Goal: Task Accomplishment & Management: Manage account settings

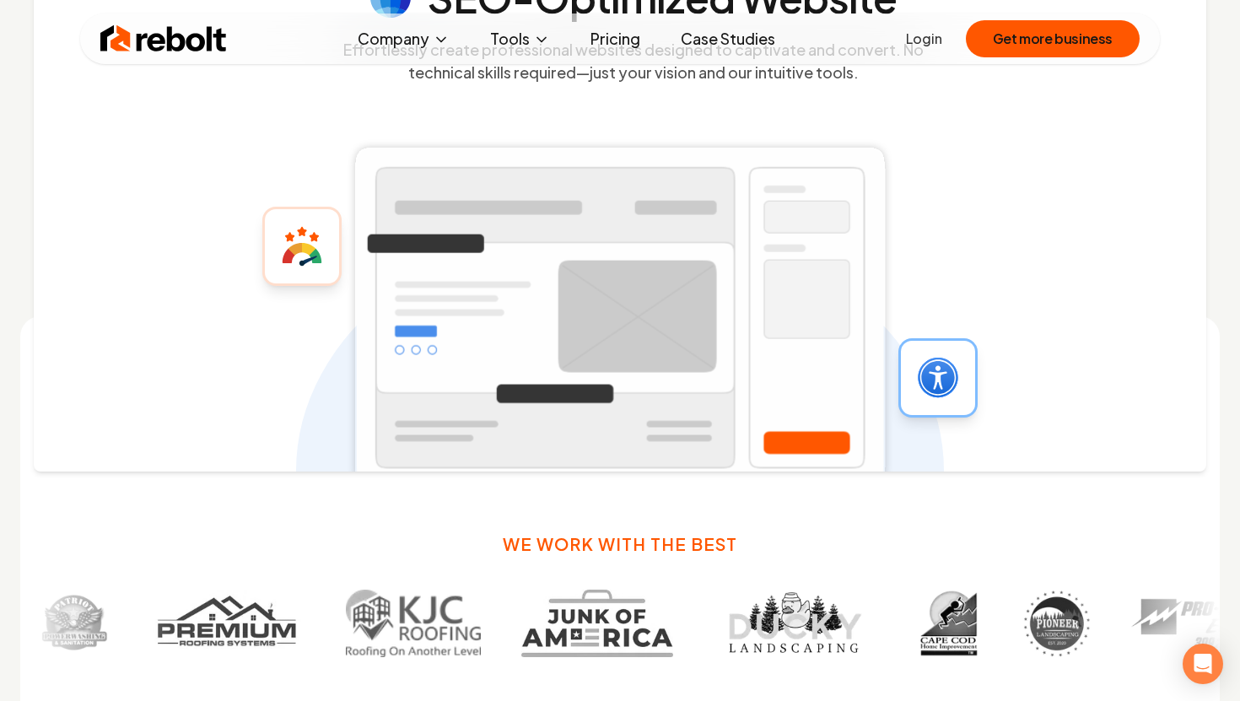
scroll to position [790, 0]
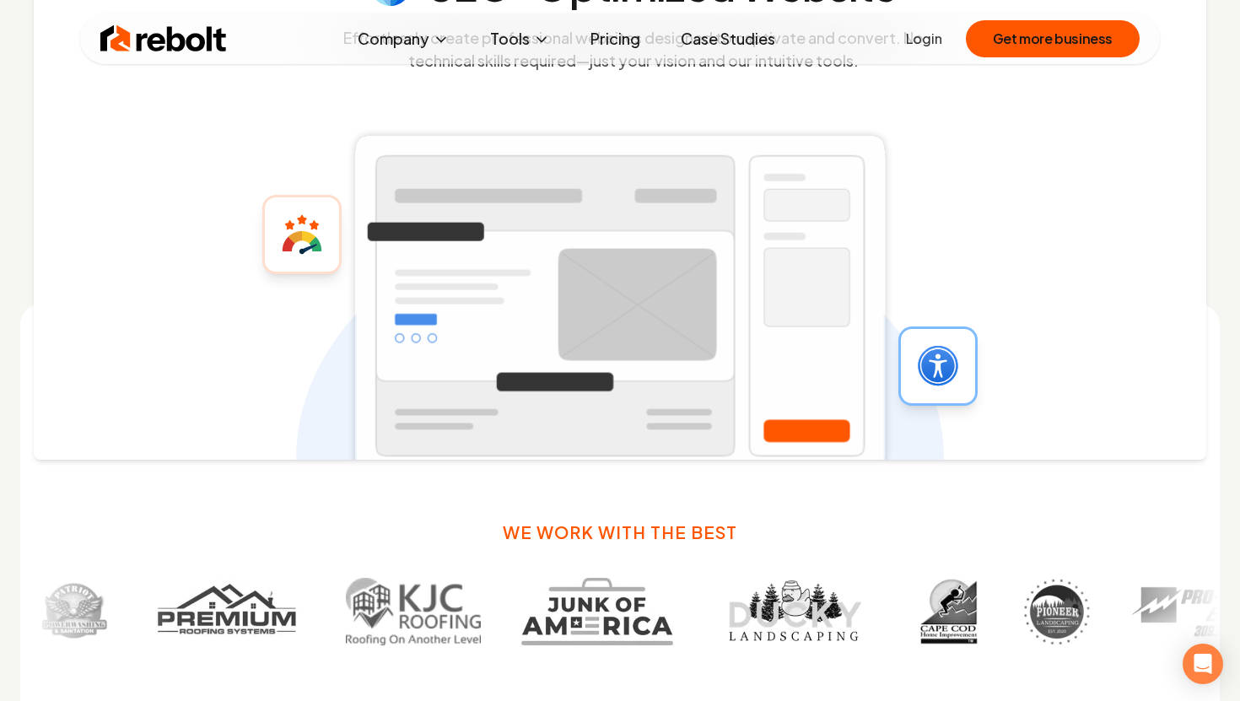
click at [924, 39] on link "Login" at bounding box center [924, 39] width 36 height 20
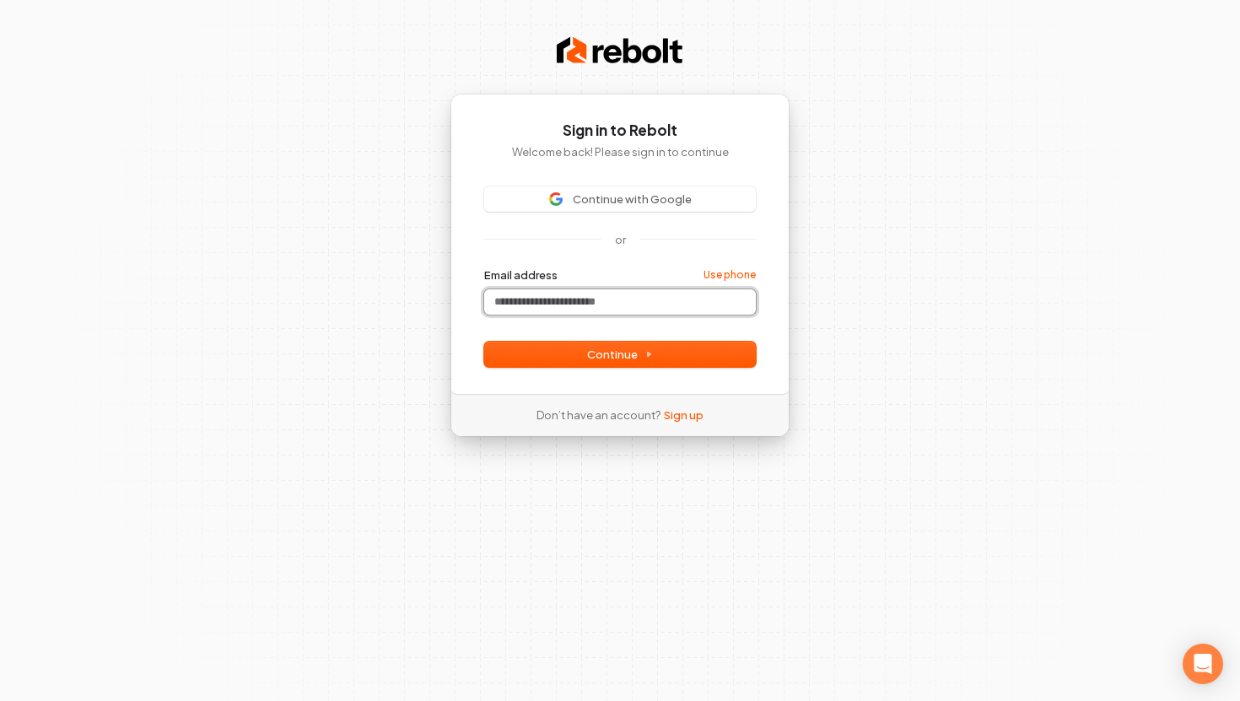
click at [613, 306] on input "Email address" at bounding box center [620, 301] width 272 height 25
click at [616, 357] on span "Continue" at bounding box center [620, 354] width 66 height 15
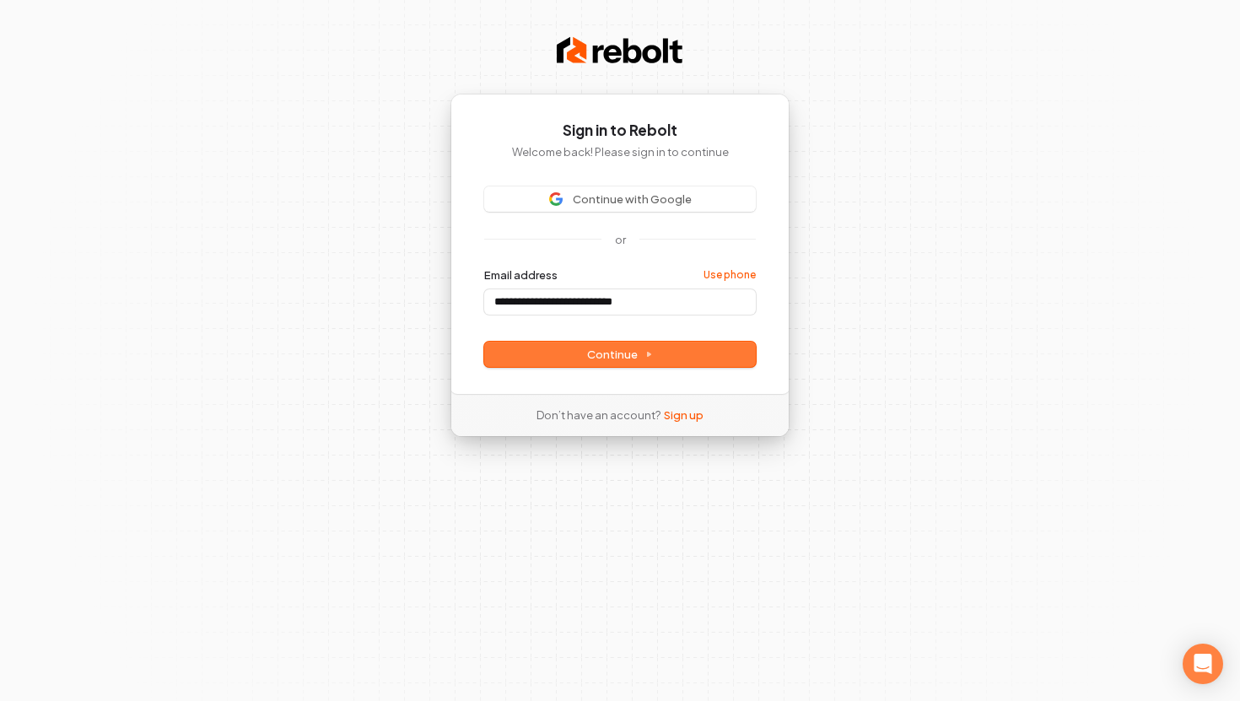
type input "**********"
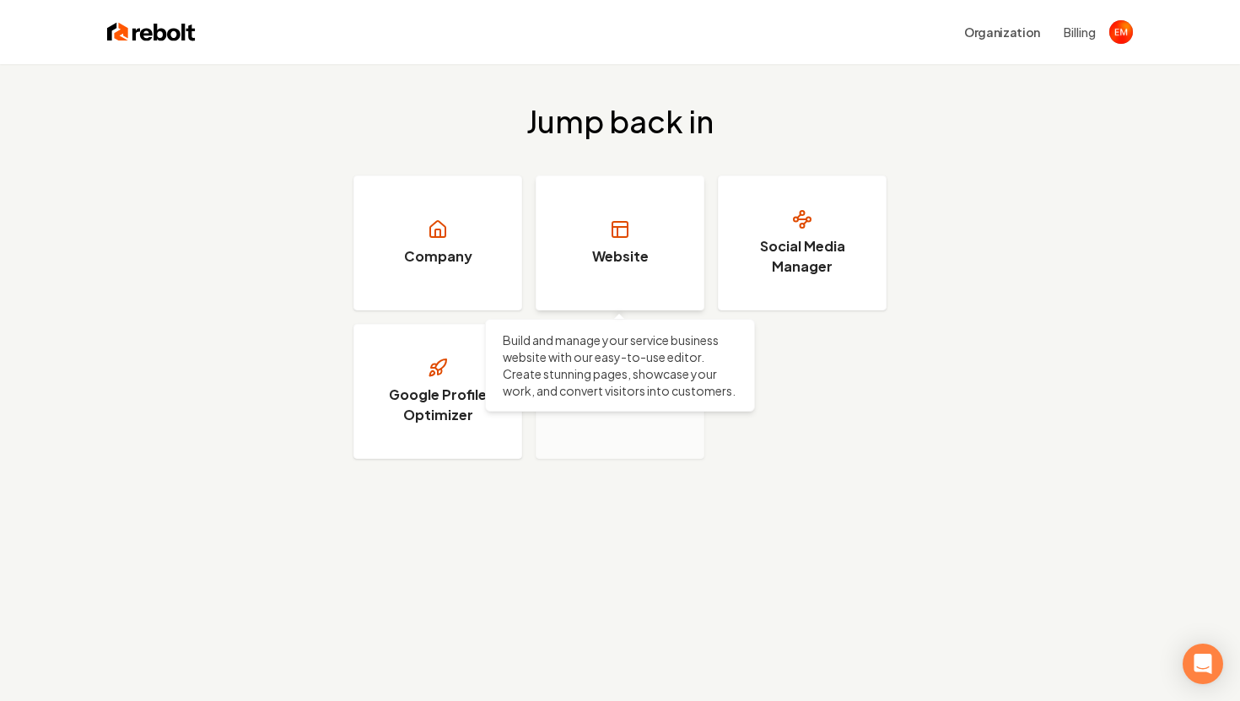
click at [602, 276] on link "Website" at bounding box center [620, 242] width 169 height 135
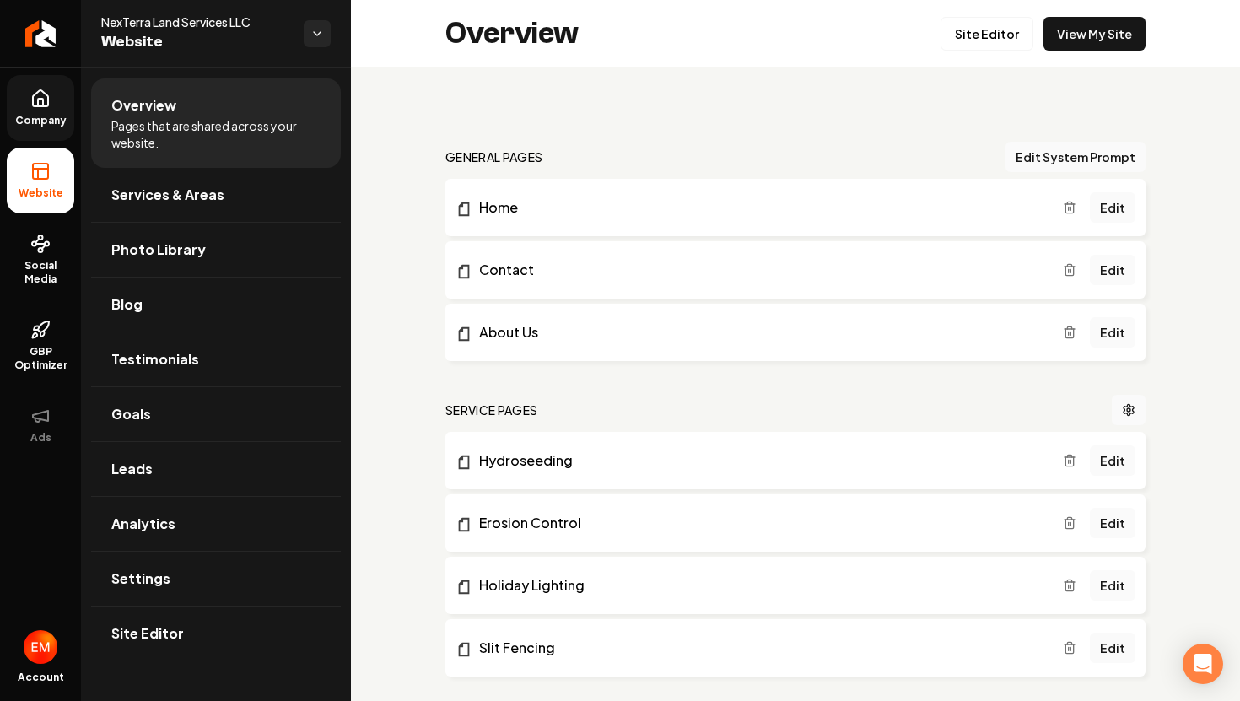
click at [46, 117] on span "Company" at bounding box center [40, 120] width 65 height 13
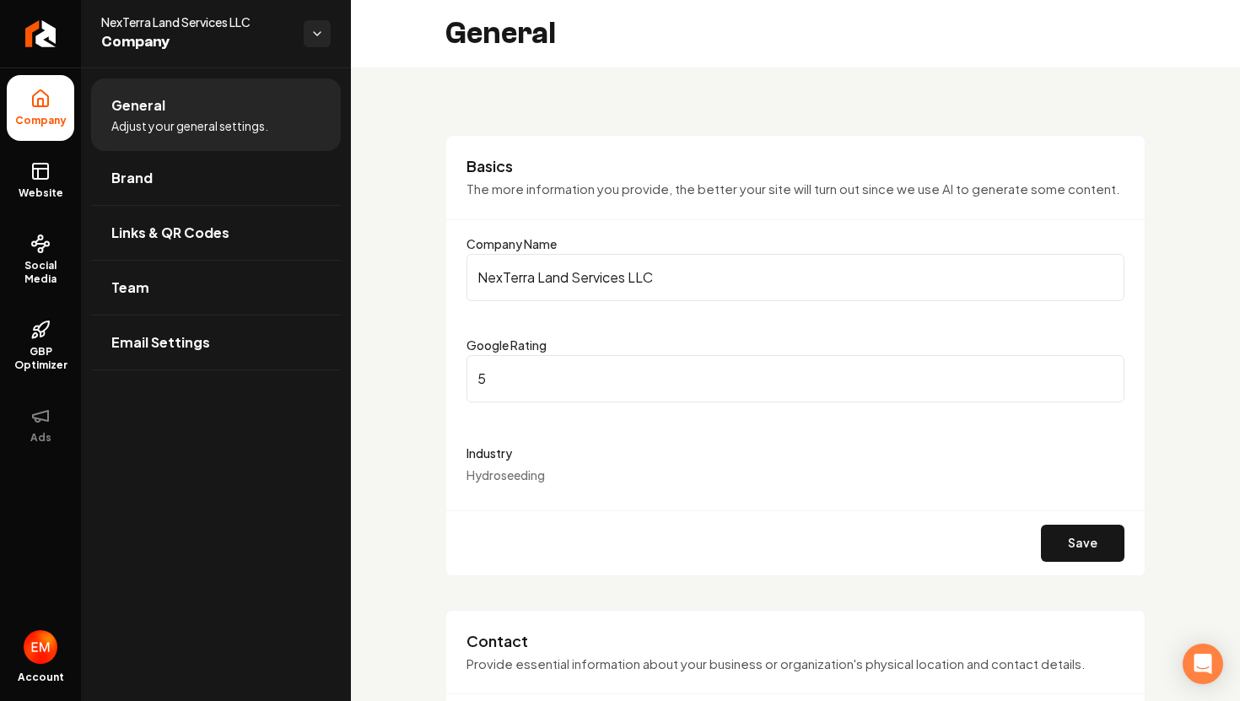
click at [558, 382] on input "5" at bounding box center [795, 378] width 658 height 47
type input "4.9"
click at [751, 470] on div "Industry Hydroseeding" at bounding box center [795, 463] width 658 height 40
click at [608, 473] on div "Industry Hydroseeding" at bounding box center [795, 463] width 658 height 40
click at [1086, 550] on button "Save" at bounding box center [1082, 543] width 83 height 37
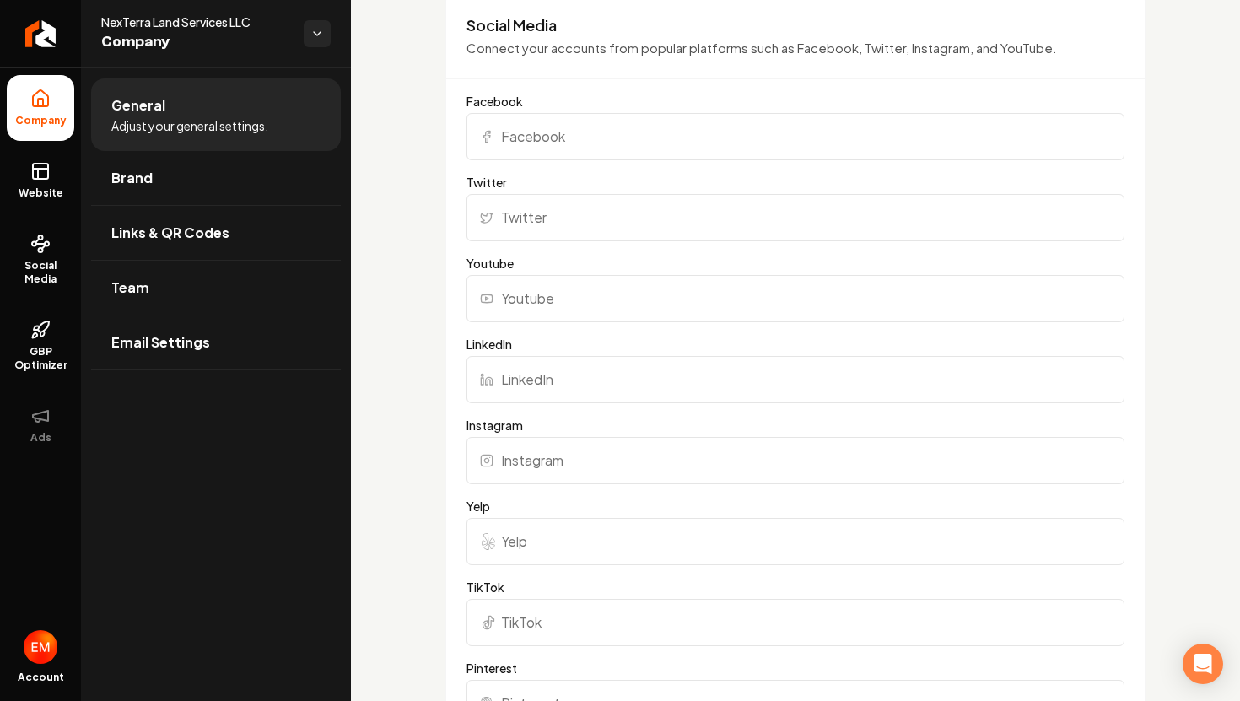
scroll to position [1628, 0]
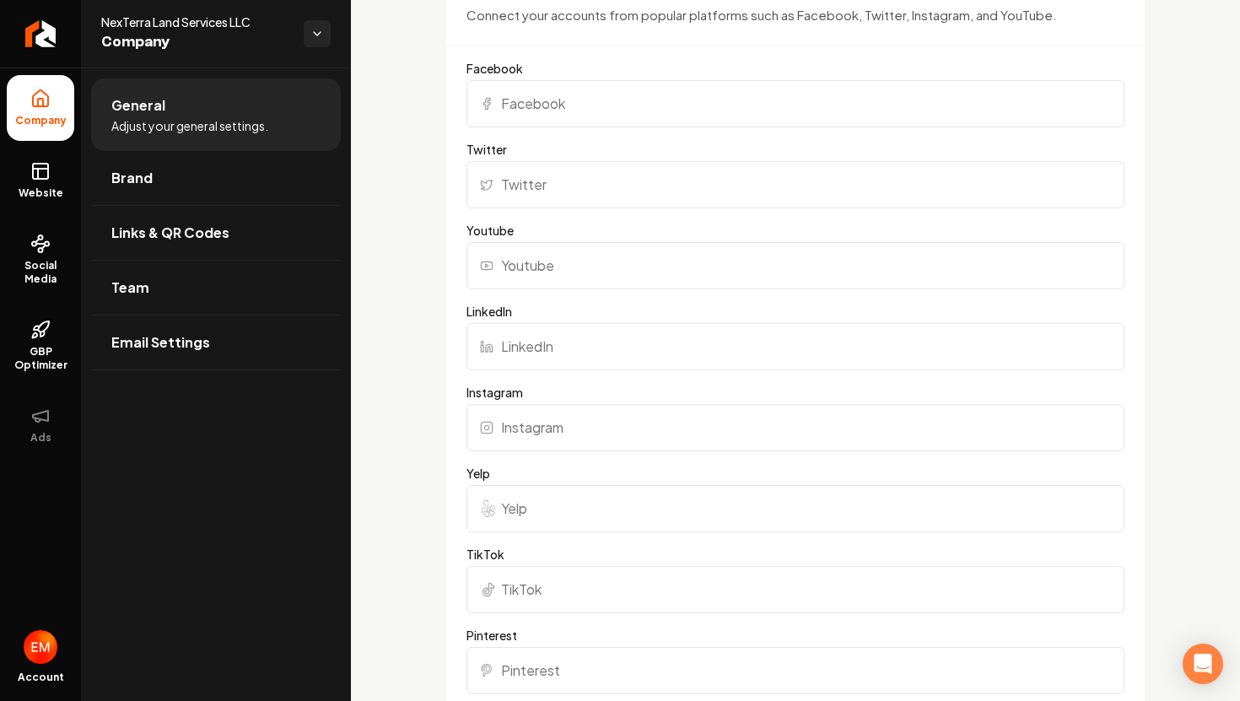
click at [633, 110] on input "Facebook" at bounding box center [795, 103] width 658 height 47
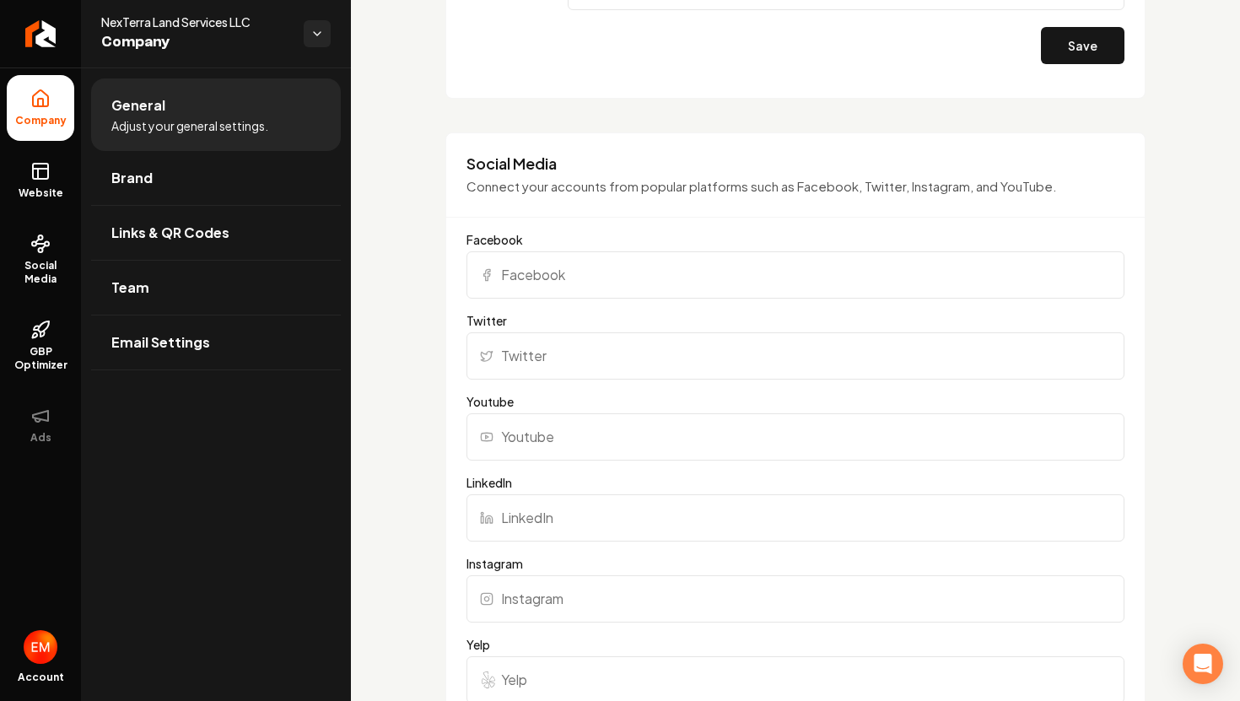
scroll to position [1451, 0]
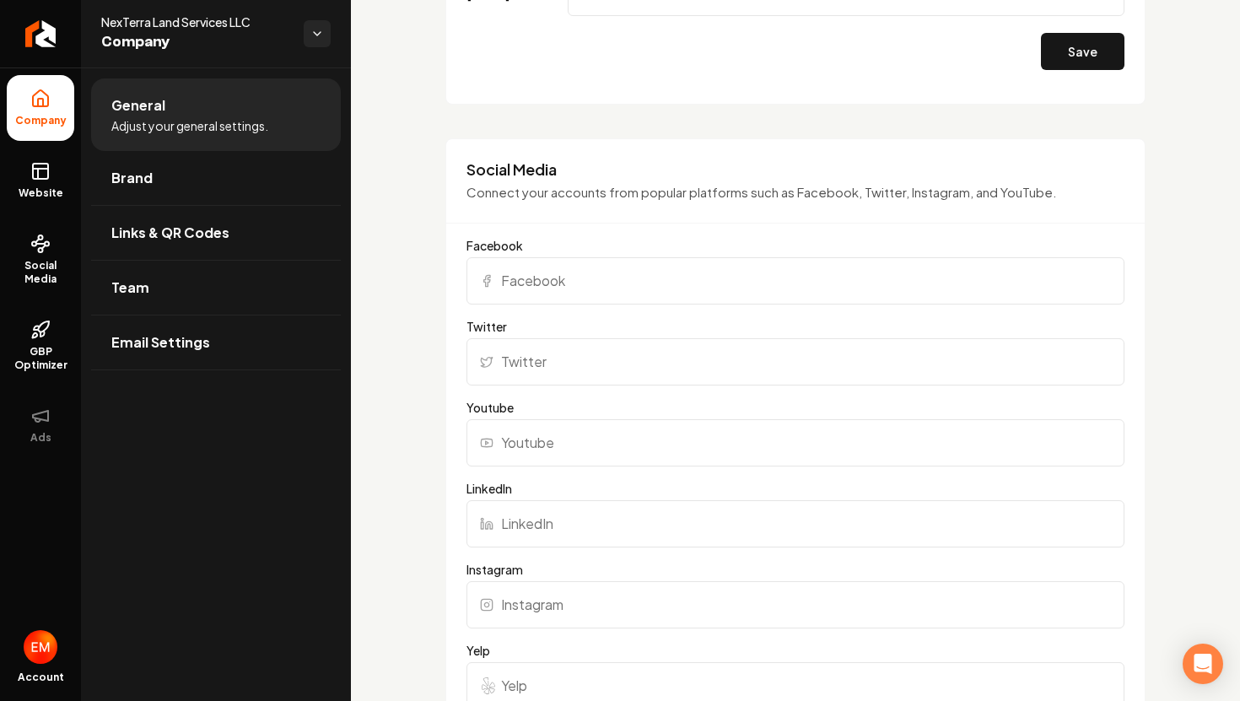
click at [614, 275] on input "Facebook" at bounding box center [795, 280] width 658 height 47
paste input "https://www.facebook.com/p/NexTerra-Land-Services-61576910415484/?_rdr"
type input "https://www.facebook.com/p/NexTerra-Land-Services-61576910415484/?_rdr"
click at [699, 326] on label "Twitter" at bounding box center [795, 326] width 658 height 17
click at [699, 338] on input "Twitter" at bounding box center [795, 361] width 658 height 47
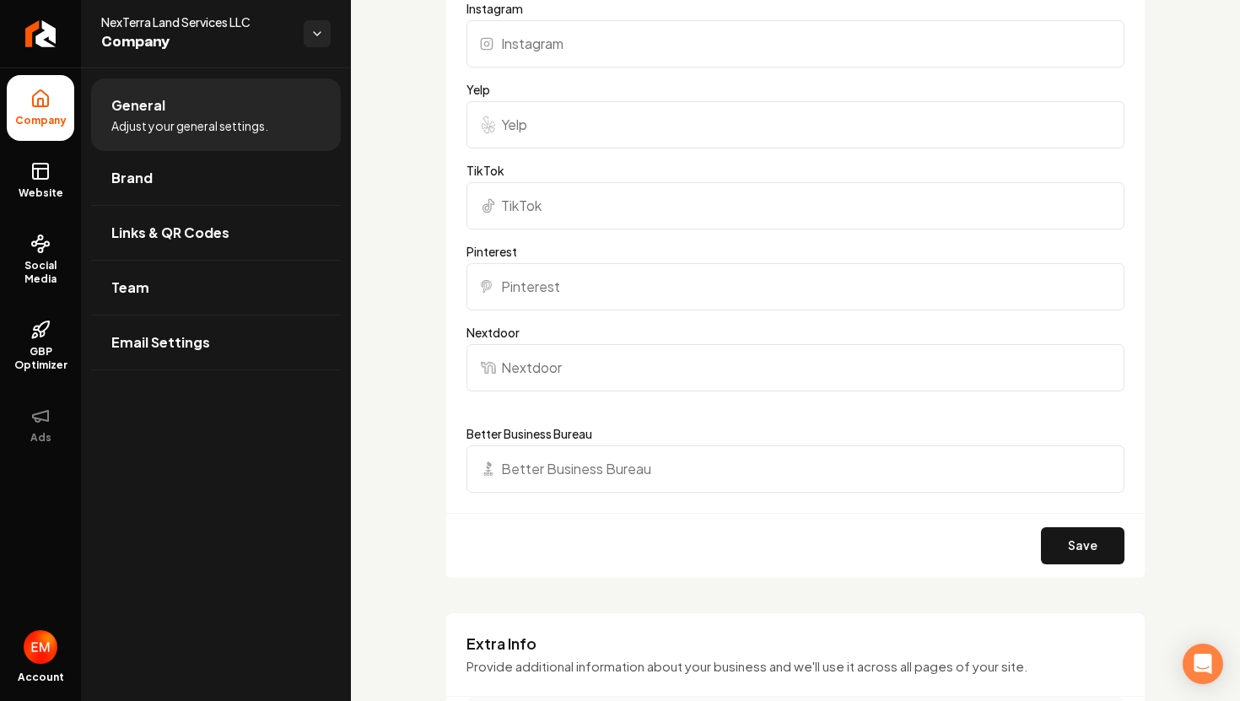
scroll to position [2030, 0]
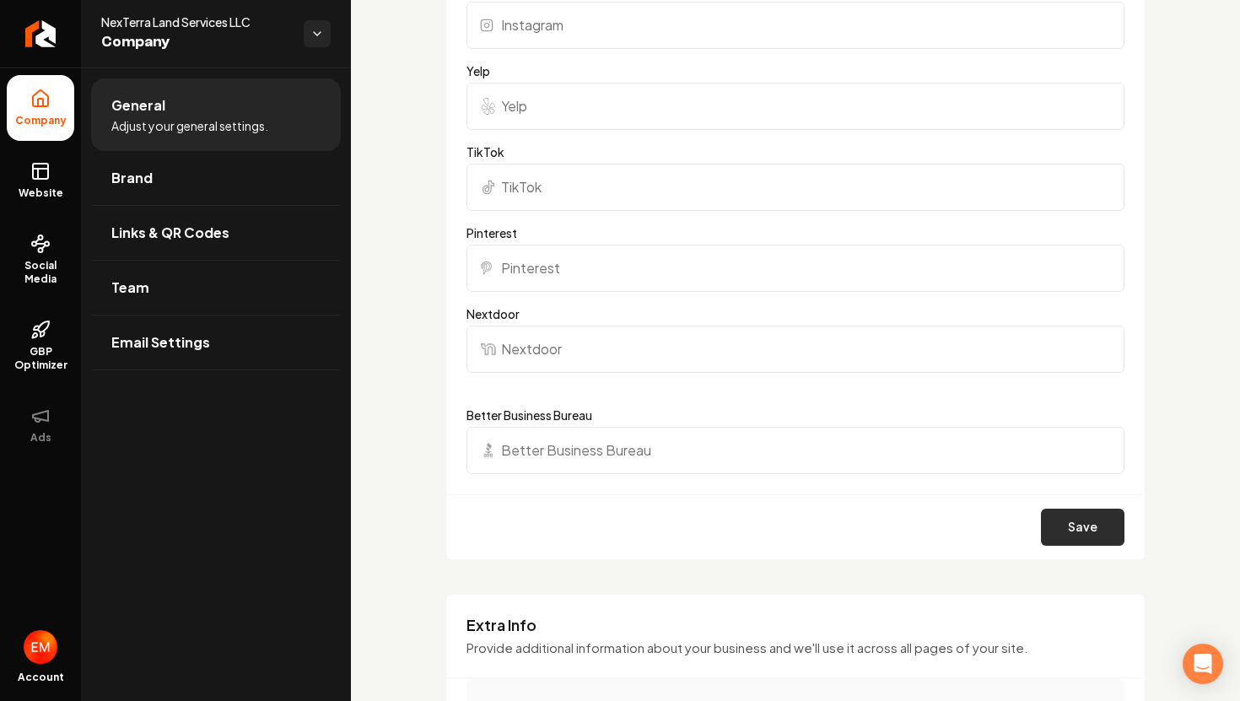
click at [1069, 513] on button "Save" at bounding box center [1082, 527] width 83 height 37
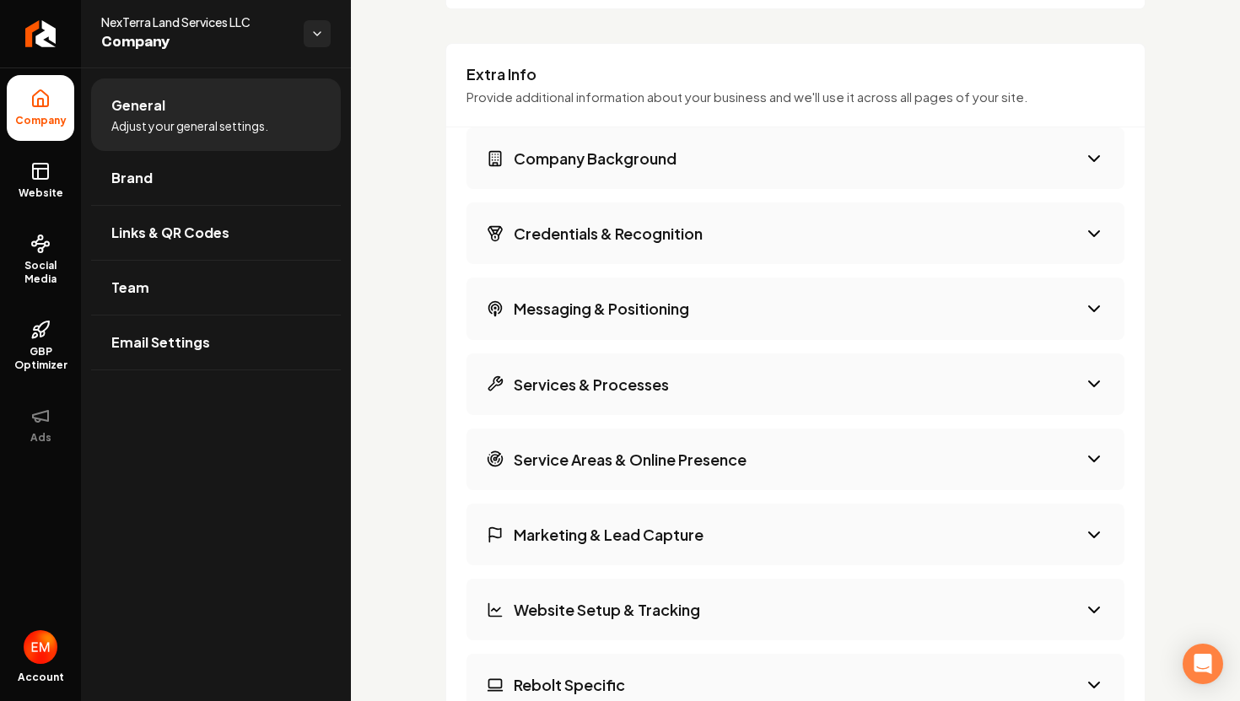
scroll to position [2565, 0]
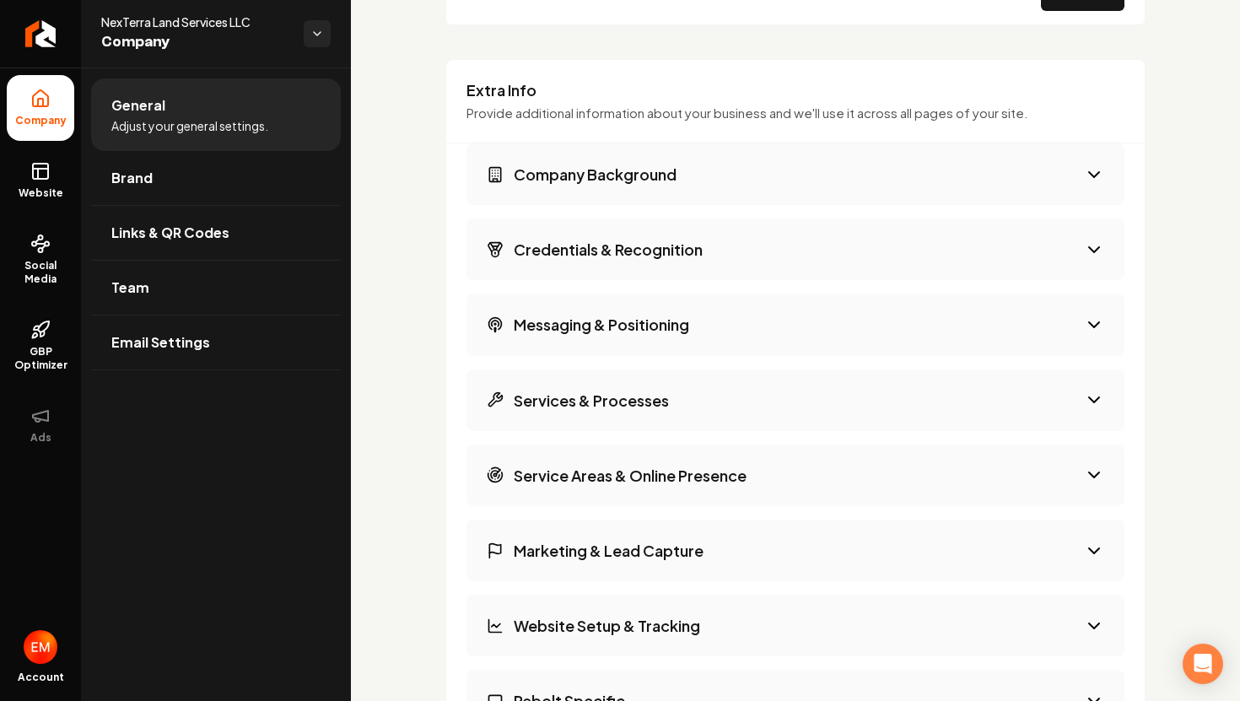
click at [978, 399] on button "Services & Processes" at bounding box center [795, 400] width 658 height 62
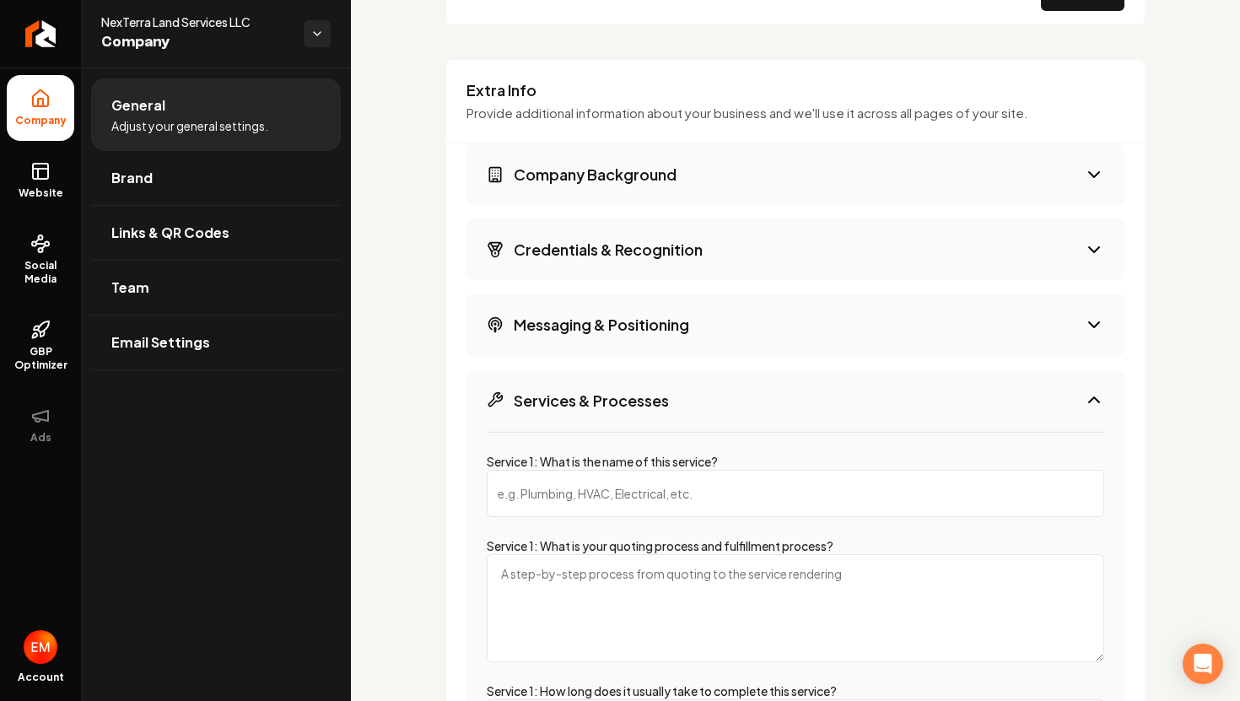
click at [978, 398] on button "Services & Processes" at bounding box center [795, 400] width 658 height 62
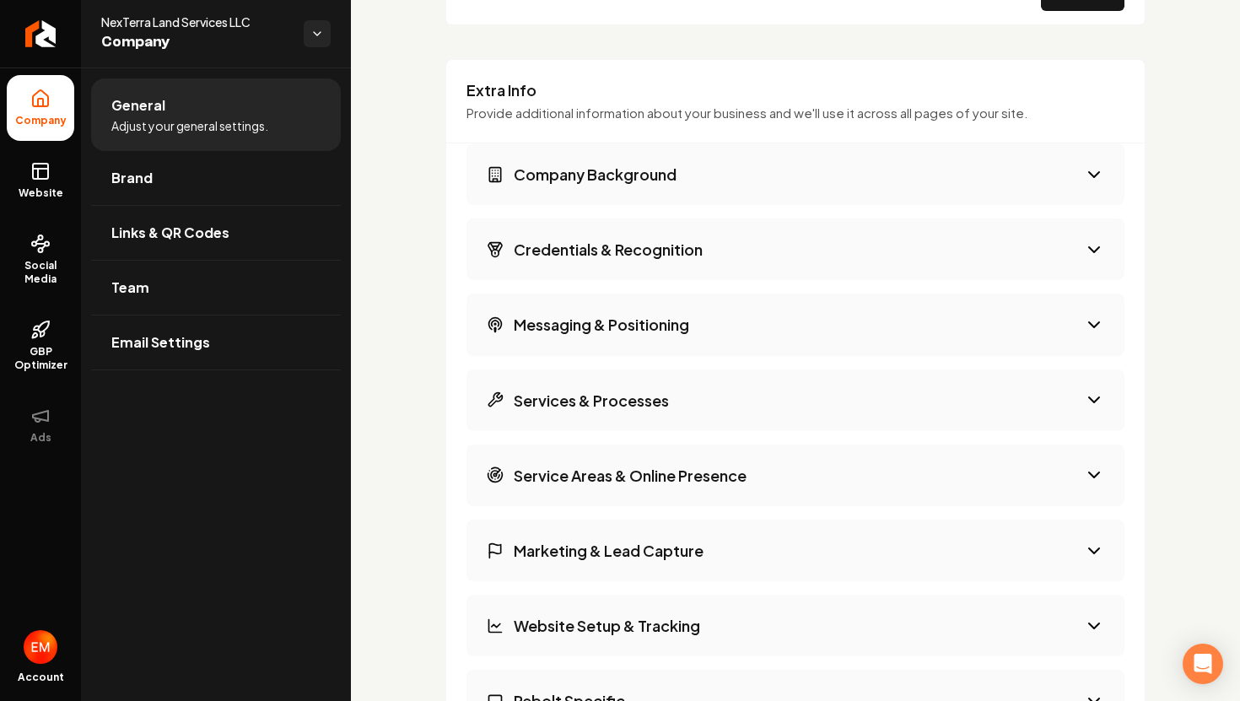
click at [962, 331] on button "Messaging & Positioning" at bounding box center [795, 324] width 658 height 62
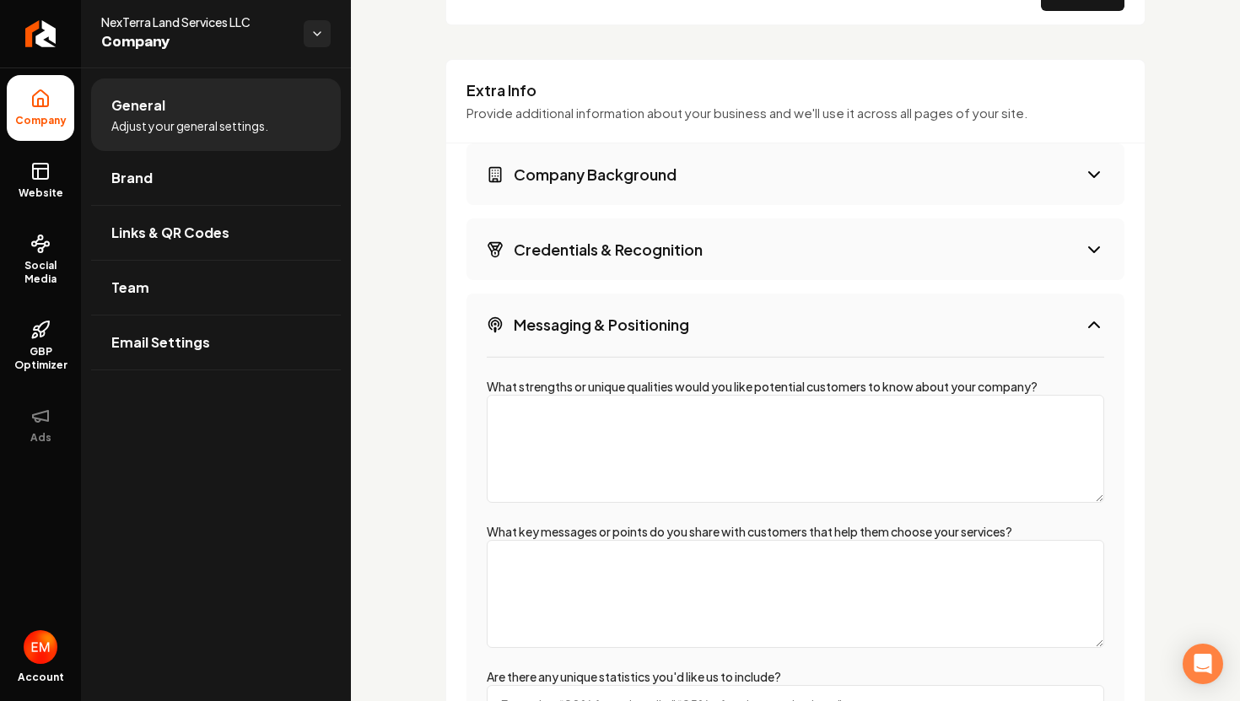
click at [962, 331] on button "Messaging & Positioning" at bounding box center [795, 324] width 658 height 62
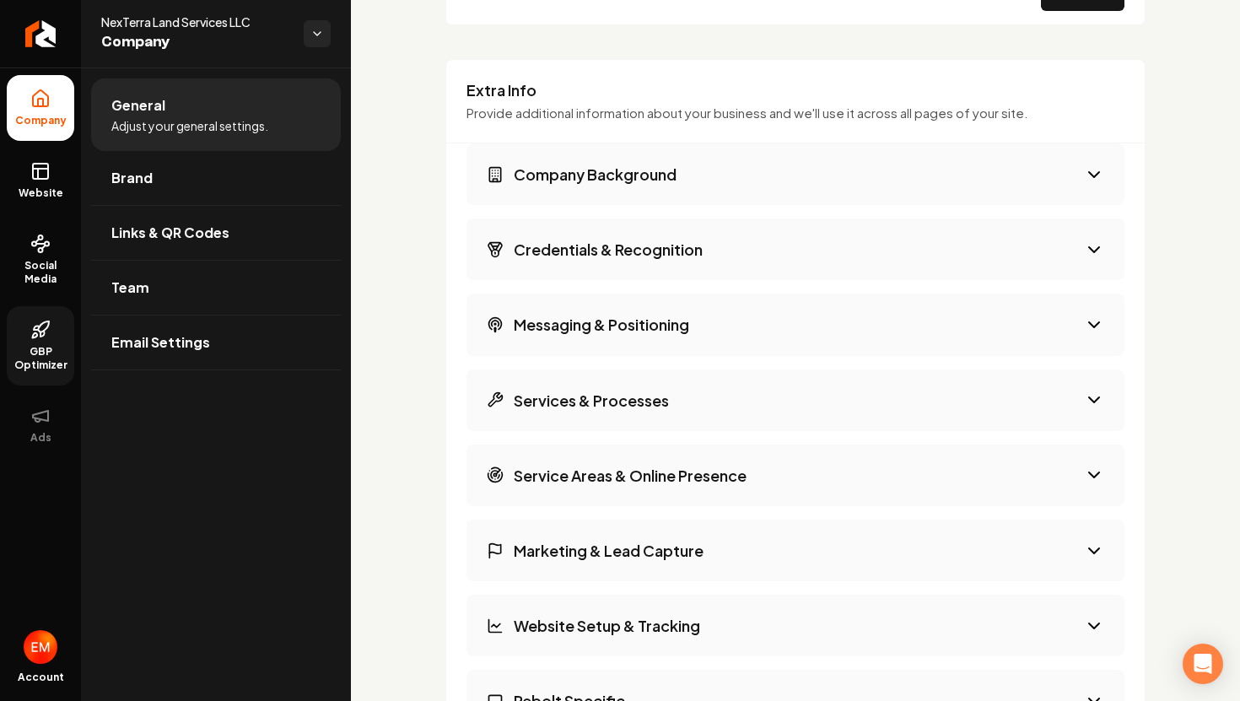
click at [57, 340] on link "GBP Optimizer" at bounding box center [40, 345] width 67 height 79
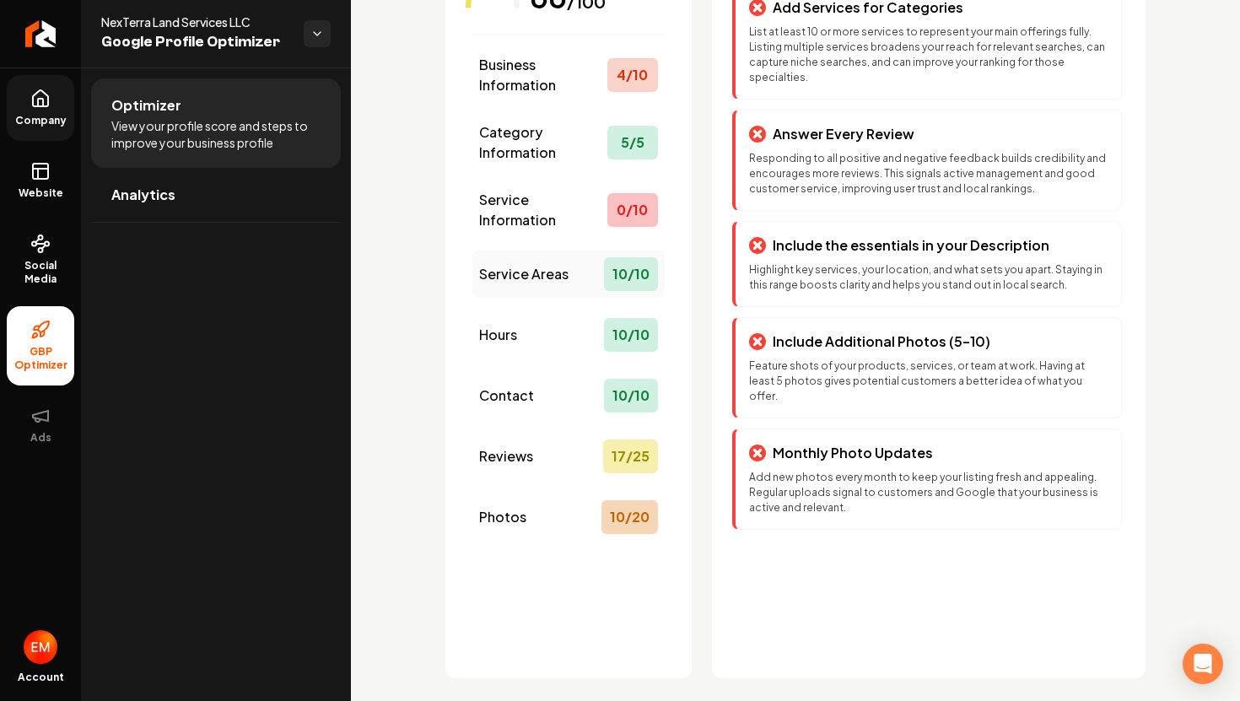
scroll to position [209, 0]
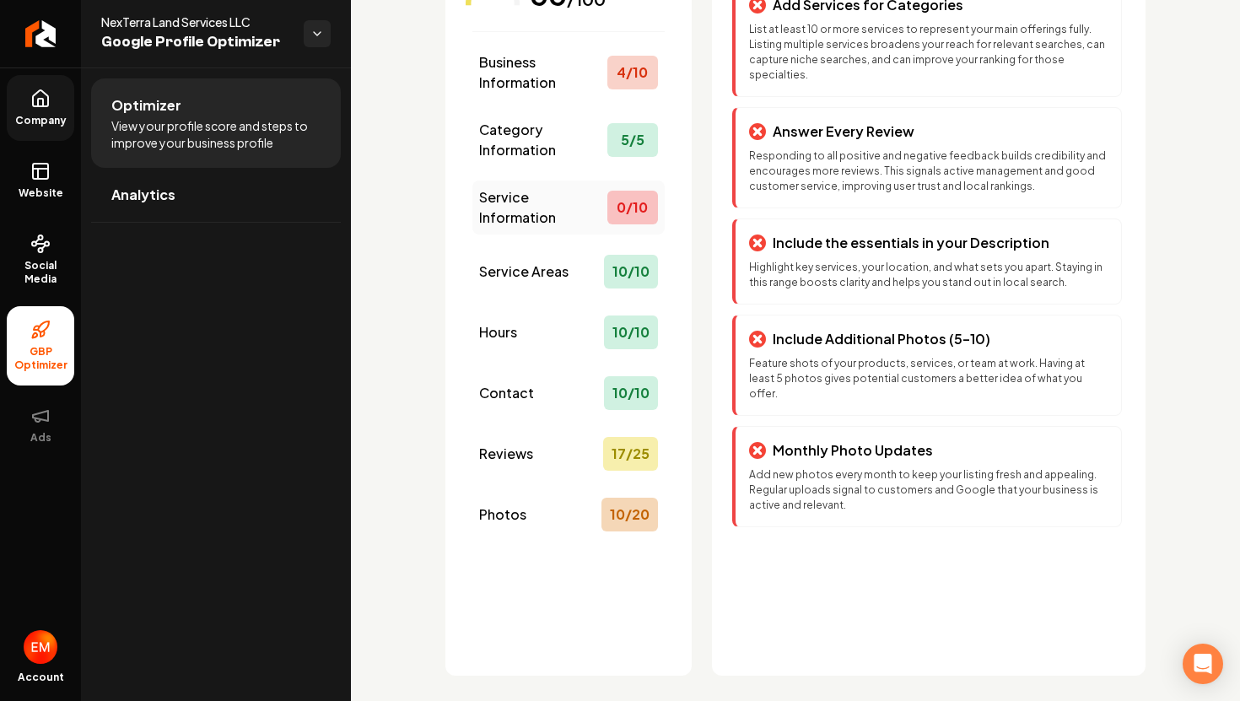
click at [636, 204] on div "0 / 10" at bounding box center [632, 208] width 51 height 34
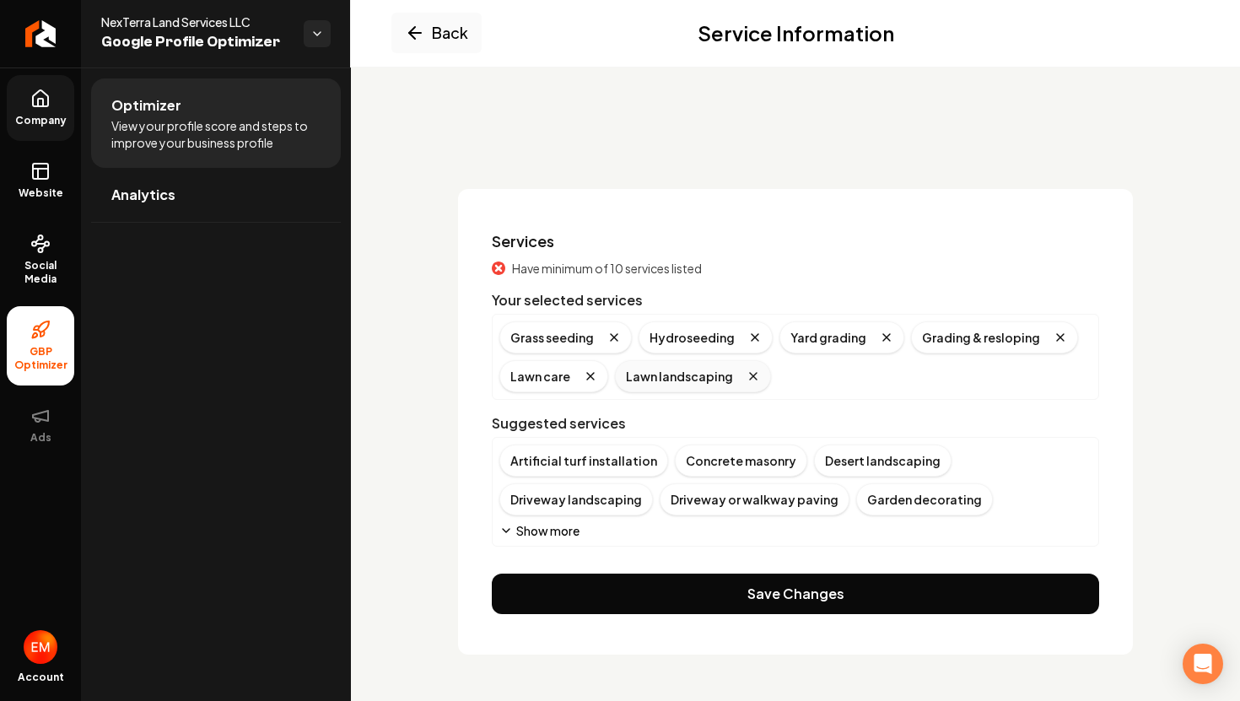
click at [749, 376] on icon "Remove badge" at bounding box center [752, 375] width 13 height 13
click at [587, 376] on icon "Remove badge" at bounding box center [590, 375] width 13 height 13
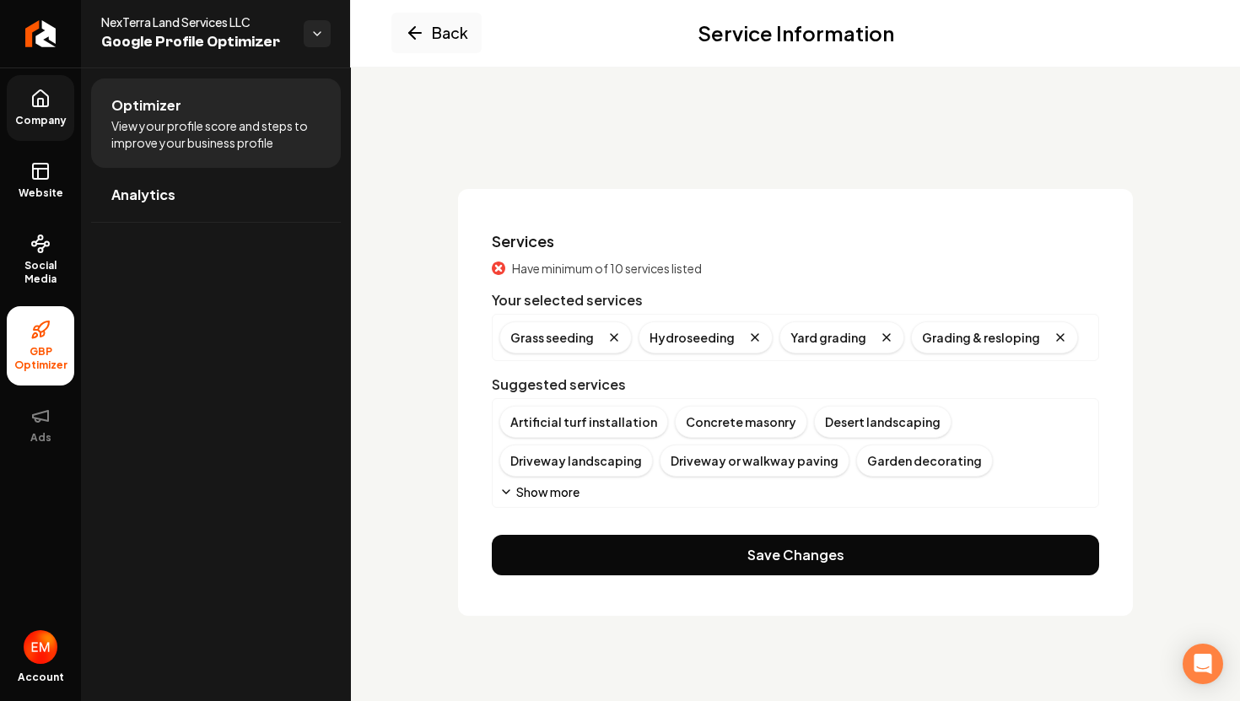
click at [556, 487] on button "Show more" at bounding box center [539, 491] width 80 height 17
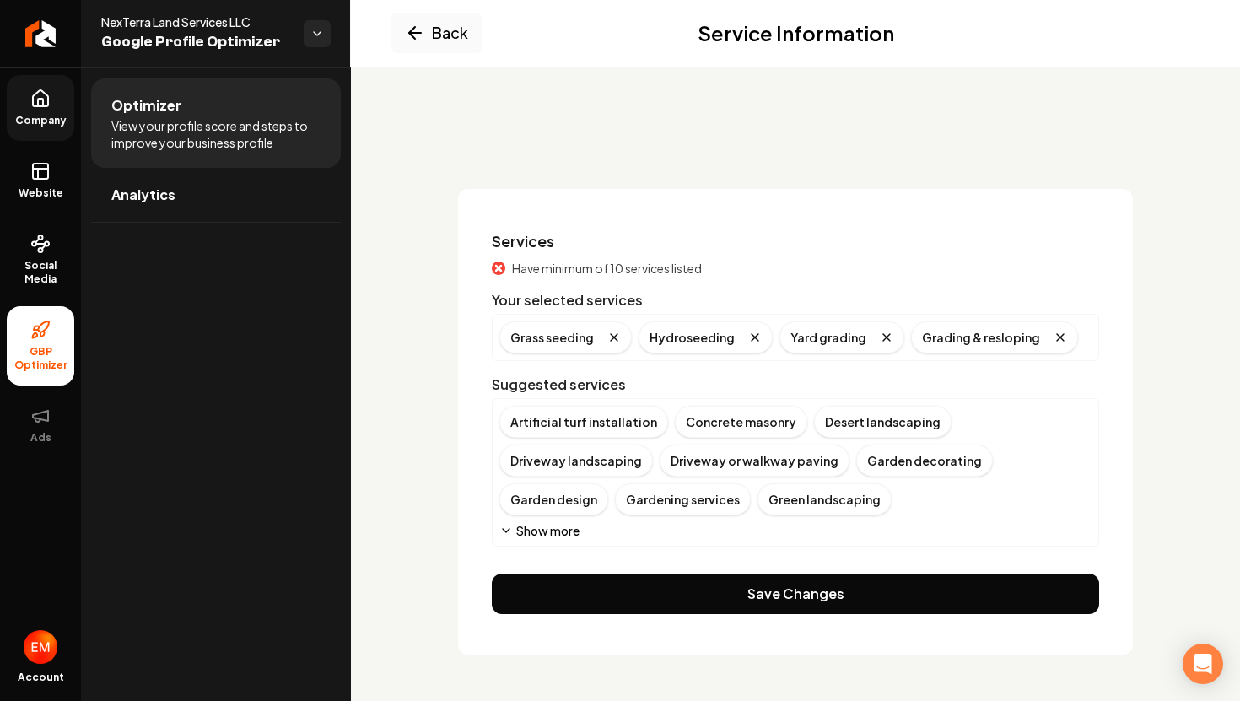
click at [563, 533] on button "Show more" at bounding box center [539, 530] width 80 height 17
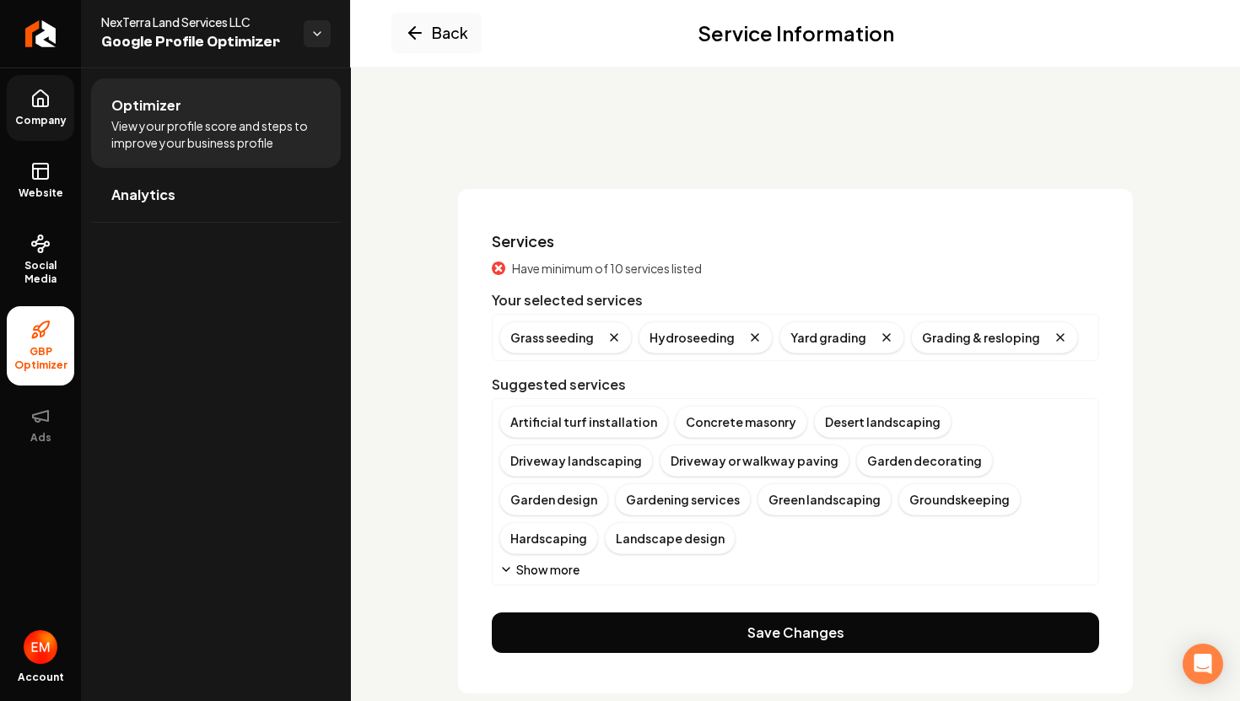
click at [563, 561] on button "Show more" at bounding box center [539, 569] width 80 height 17
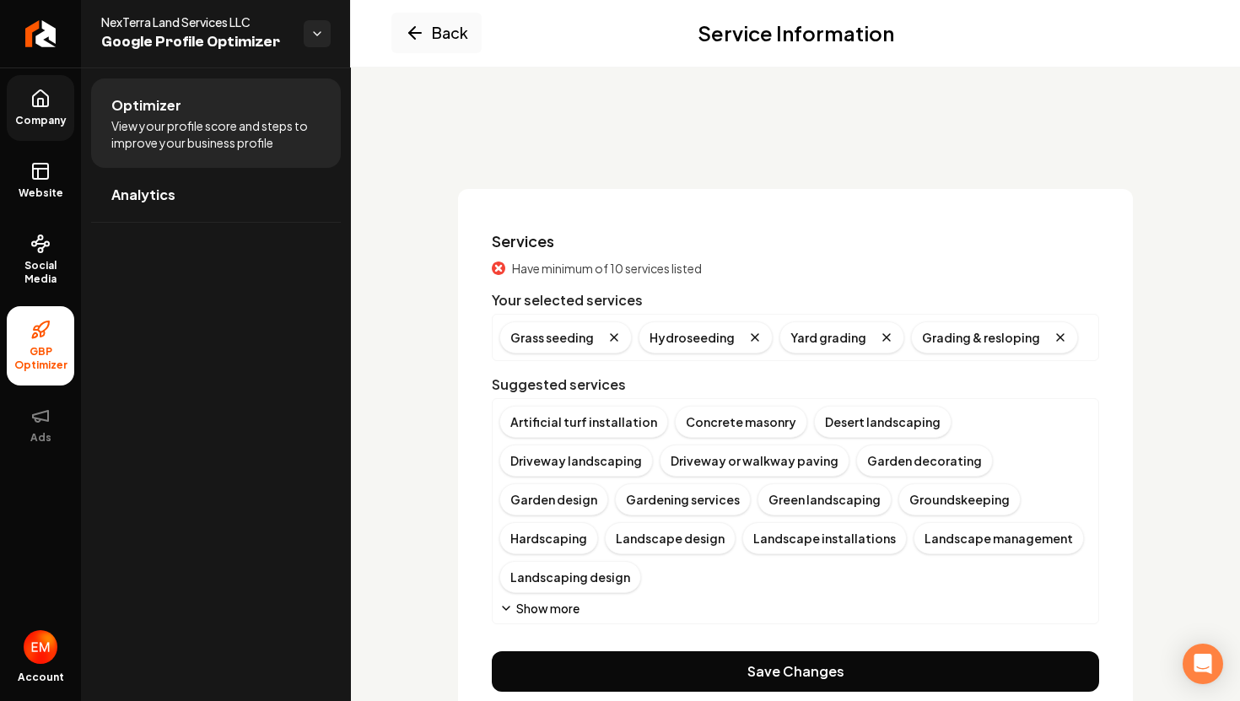
click at [562, 600] on button "Show more" at bounding box center [539, 608] width 80 height 17
click at [553, 611] on button "Show more" at bounding box center [539, 608] width 80 height 17
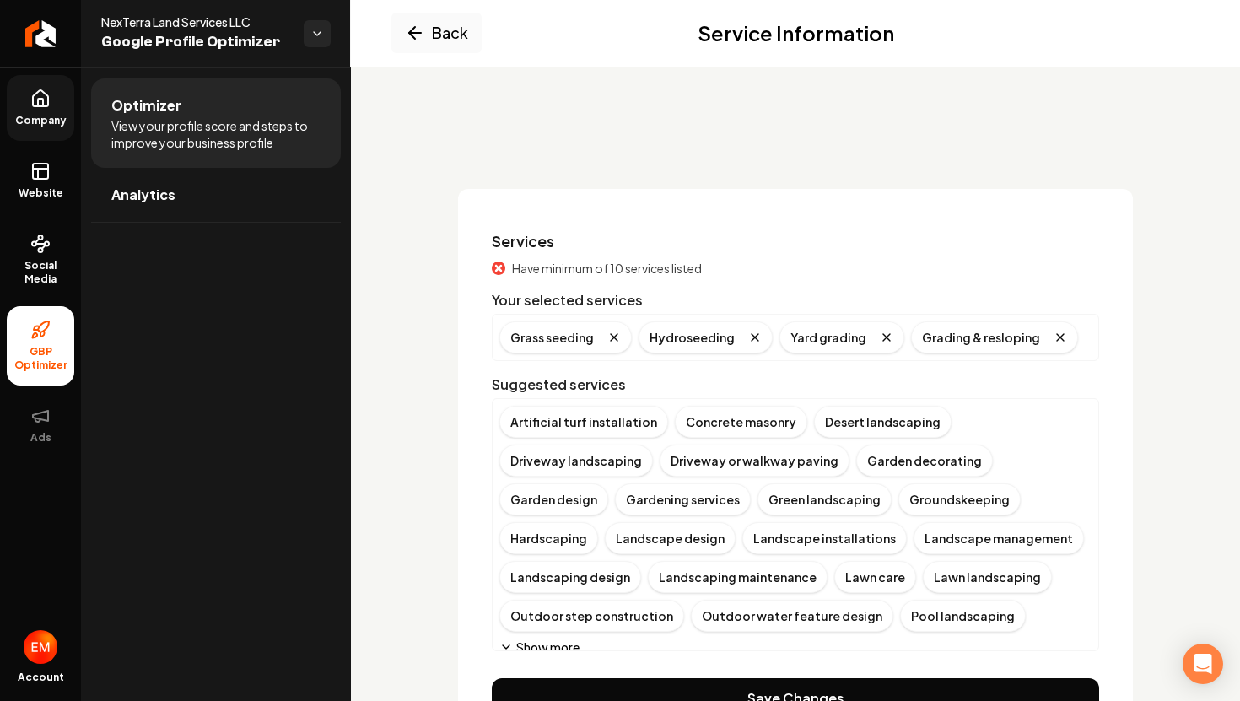
scroll to position [12, 0]
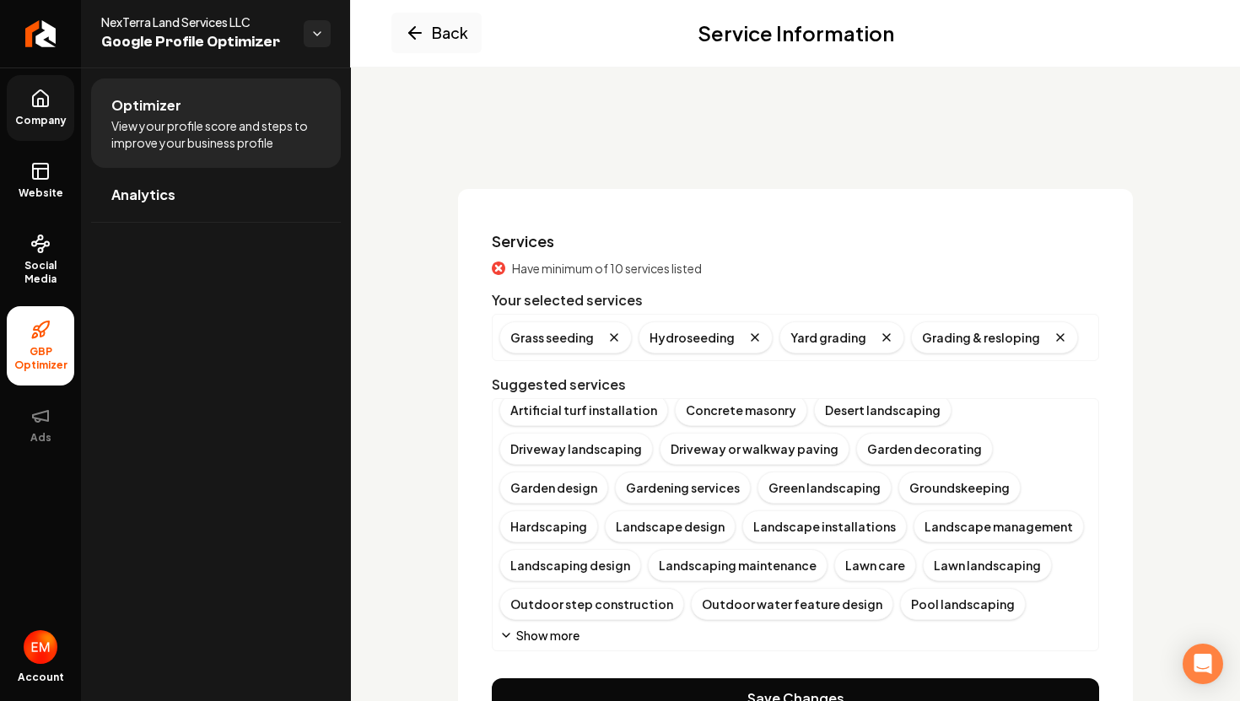
click at [531, 641] on button "Show more" at bounding box center [539, 635] width 80 height 17
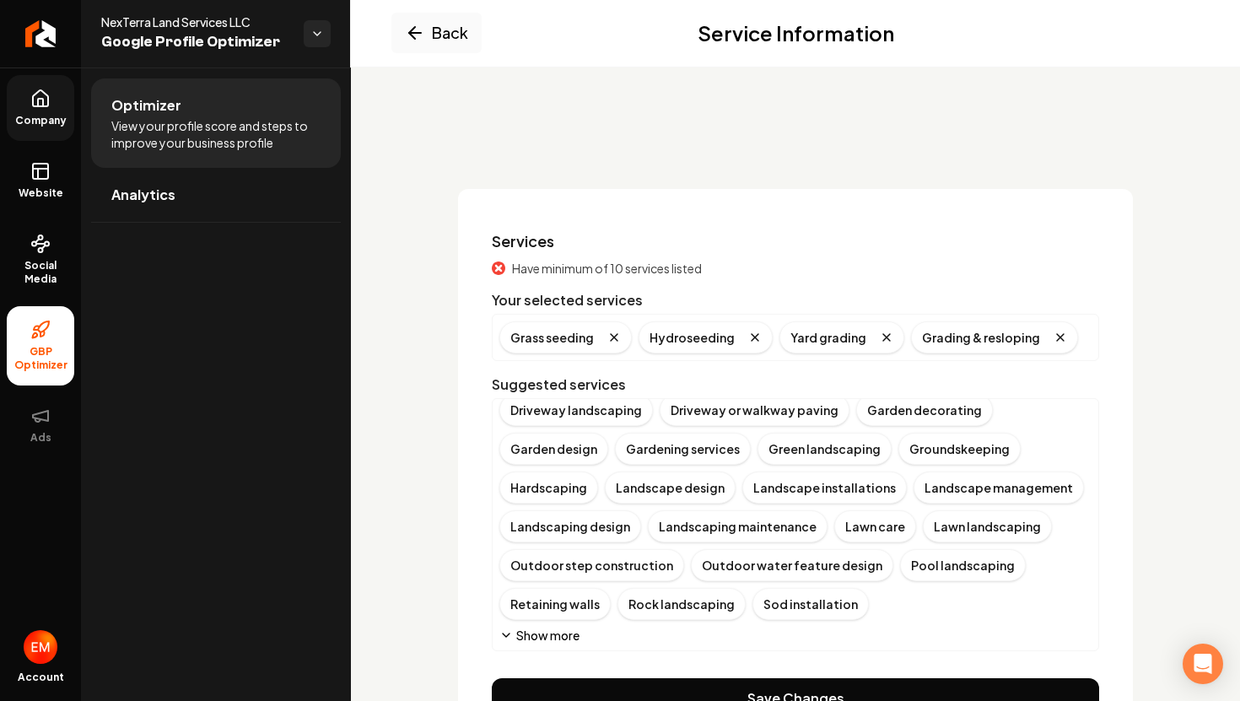
click at [531, 641] on button "Show more" at bounding box center [539, 635] width 80 height 17
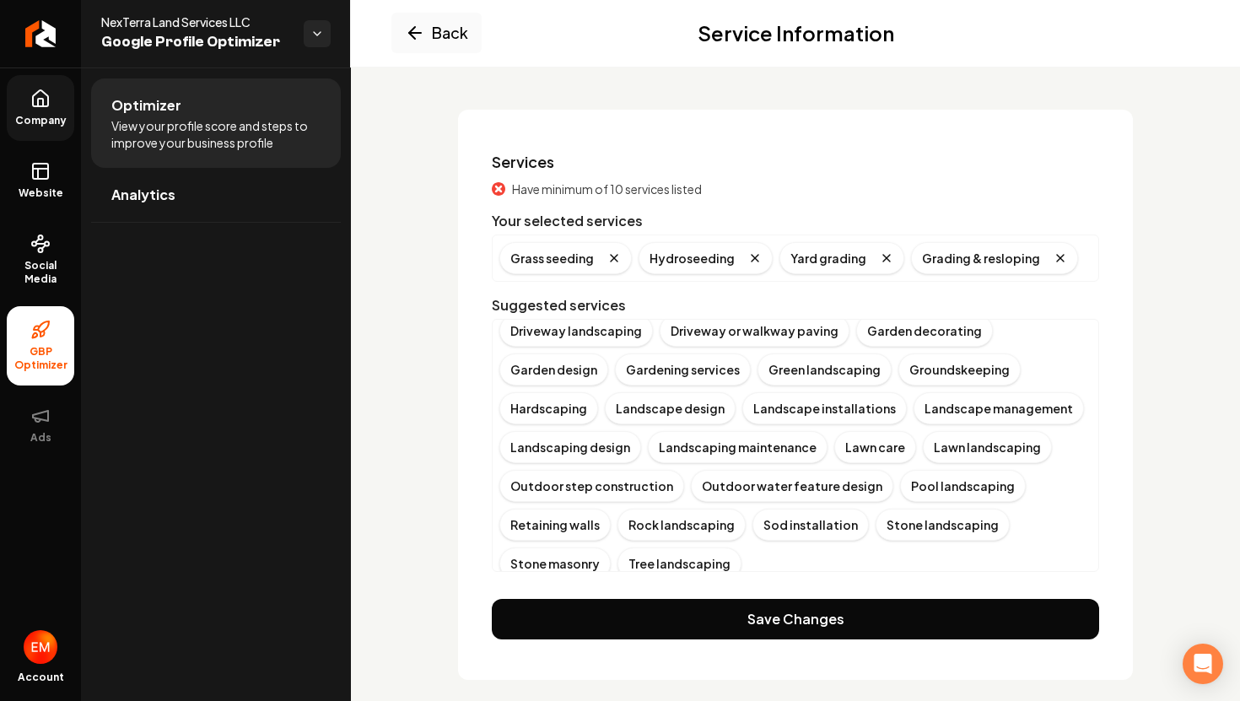
scroll to position [86, 0]
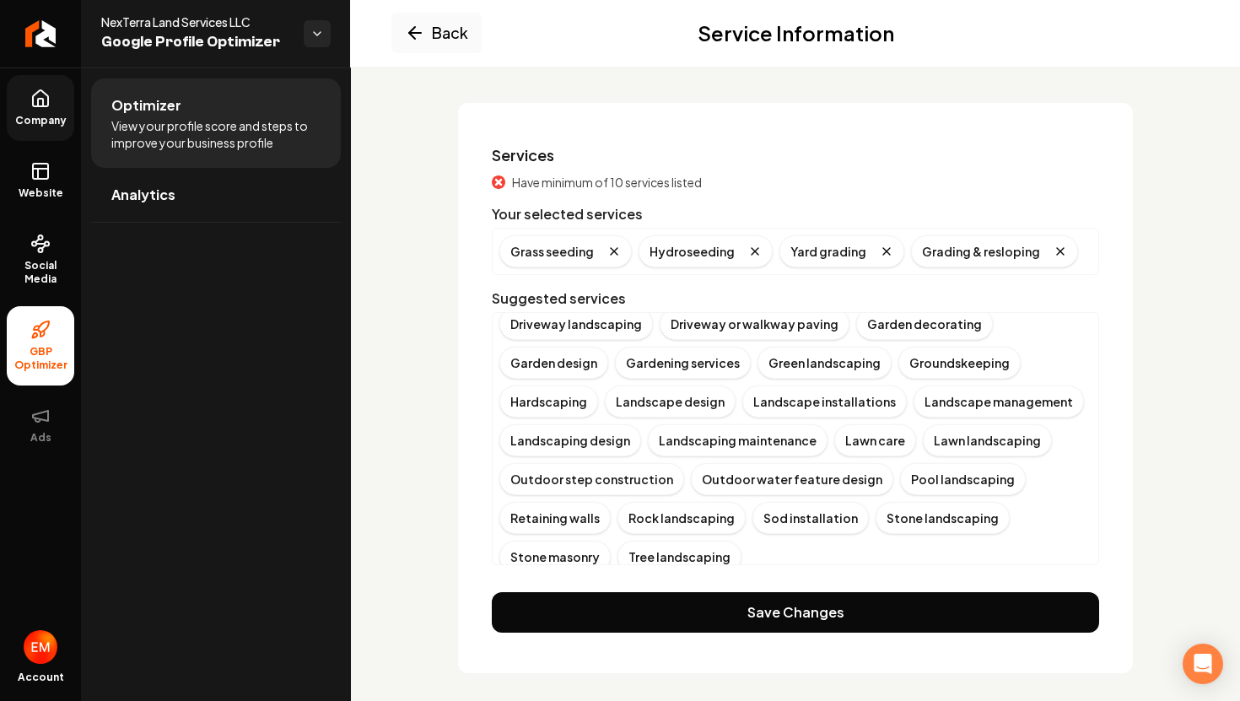
click at [549, 579] on button "Show more" at bounding box center [539, 587] width 80 height 17
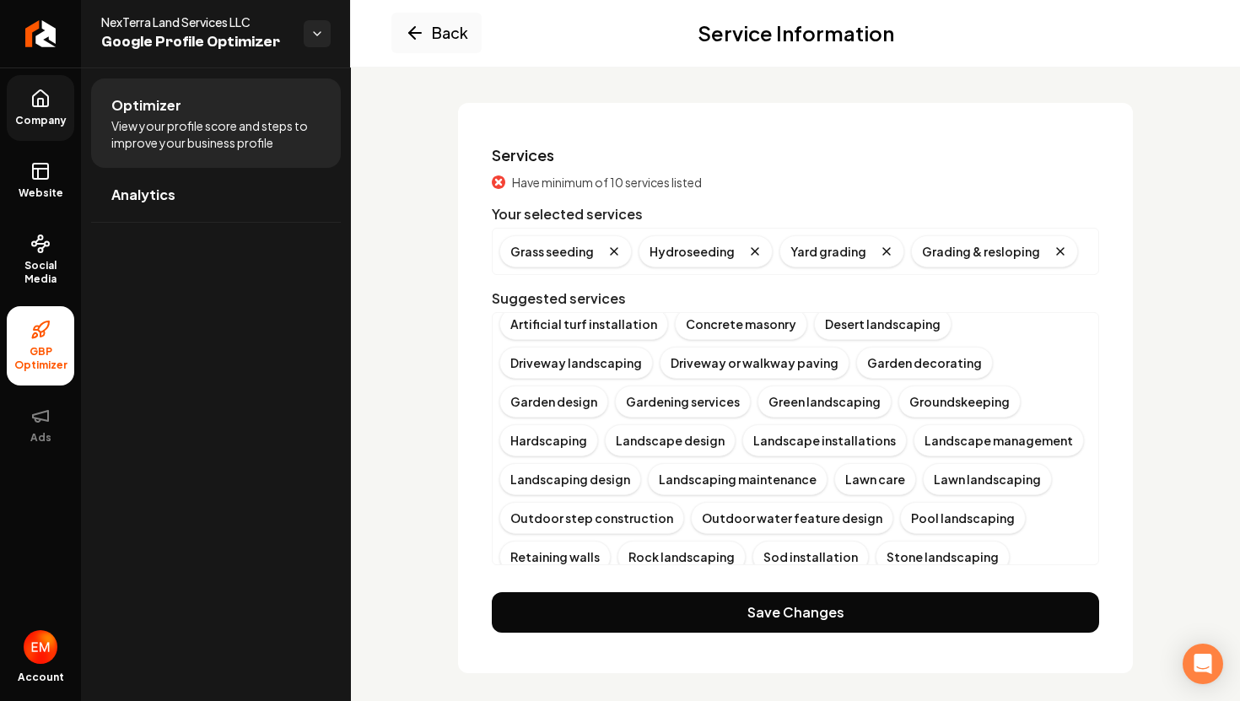
scroll to position [0, 0]
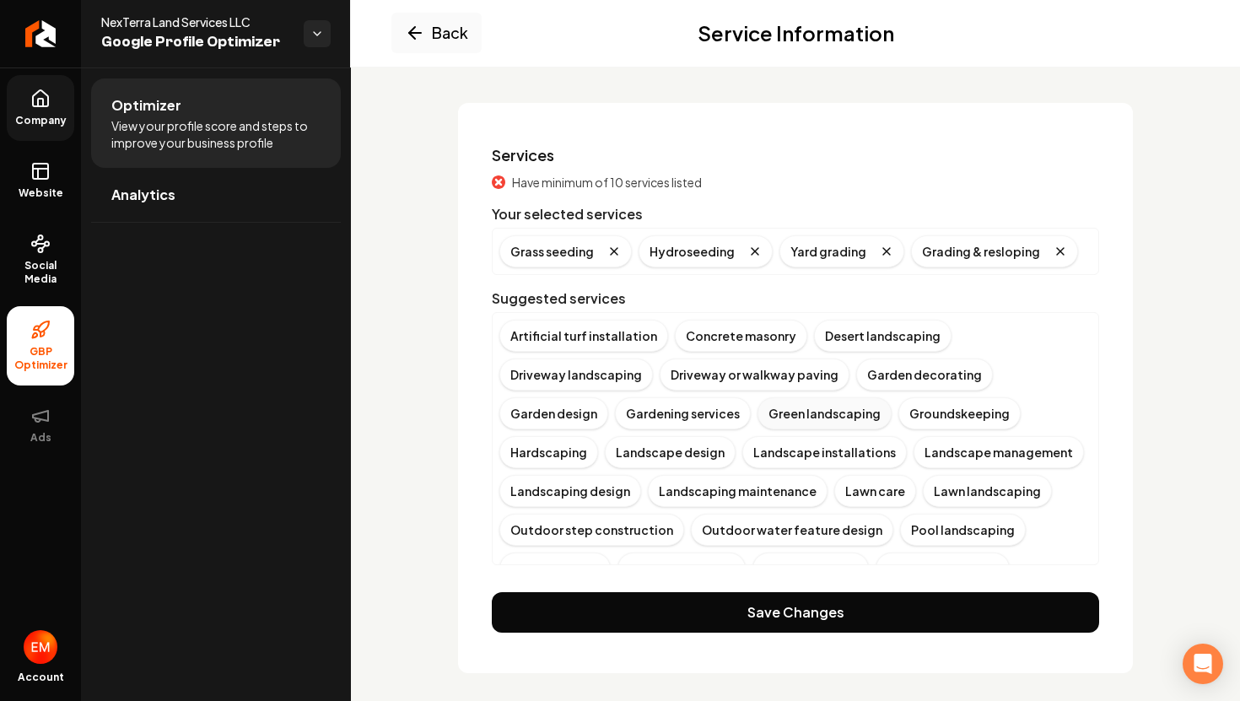
click at [757, 413] on div "Green landscaping" at bounding box center [824, 413] width 134 height 32
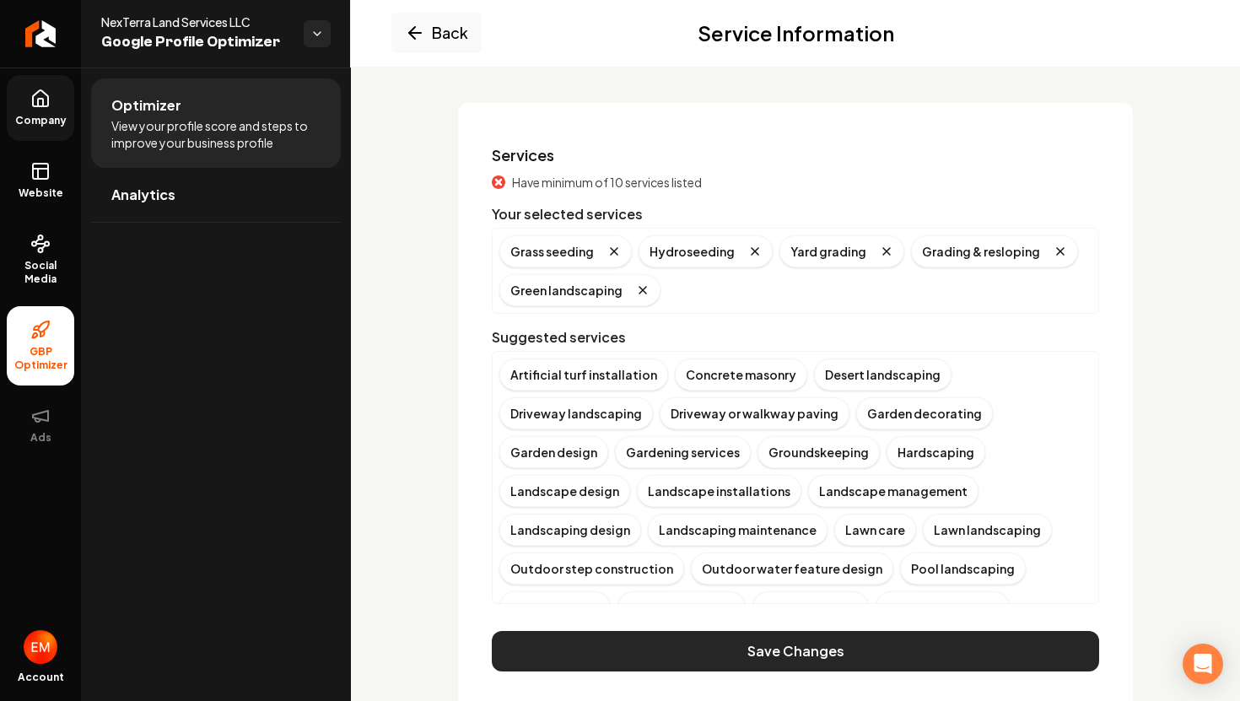
click at [690, 666] on button "Save Changes" at bounding box center [795, 651] width 607 height 40
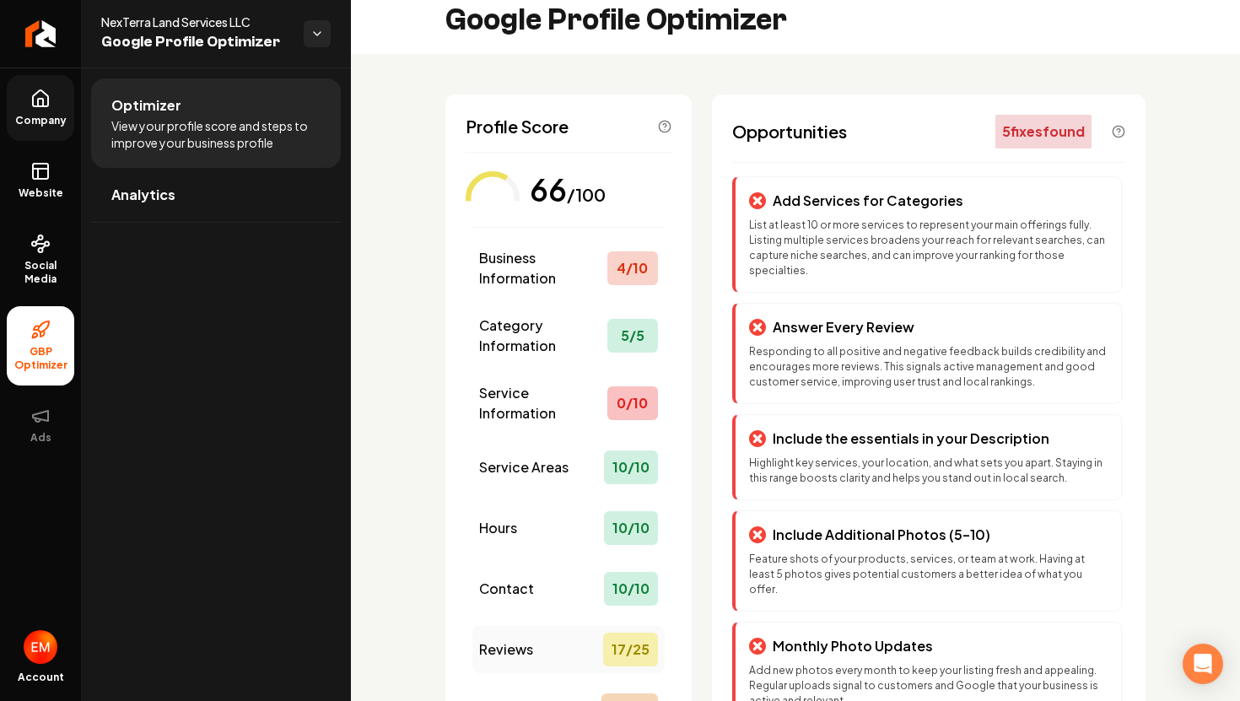
scroll to position [5, 0]
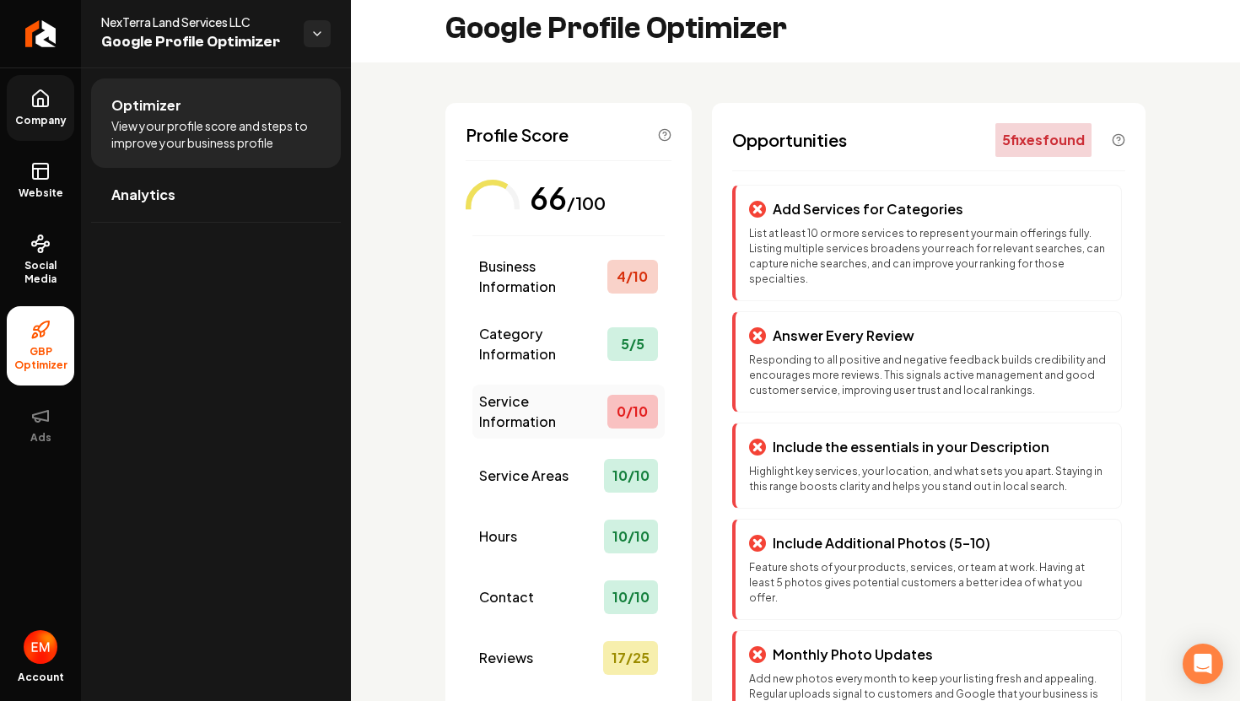
click at [613, 406] on div "0 / 10" at bounding box center [632, 412] width 51 height 34
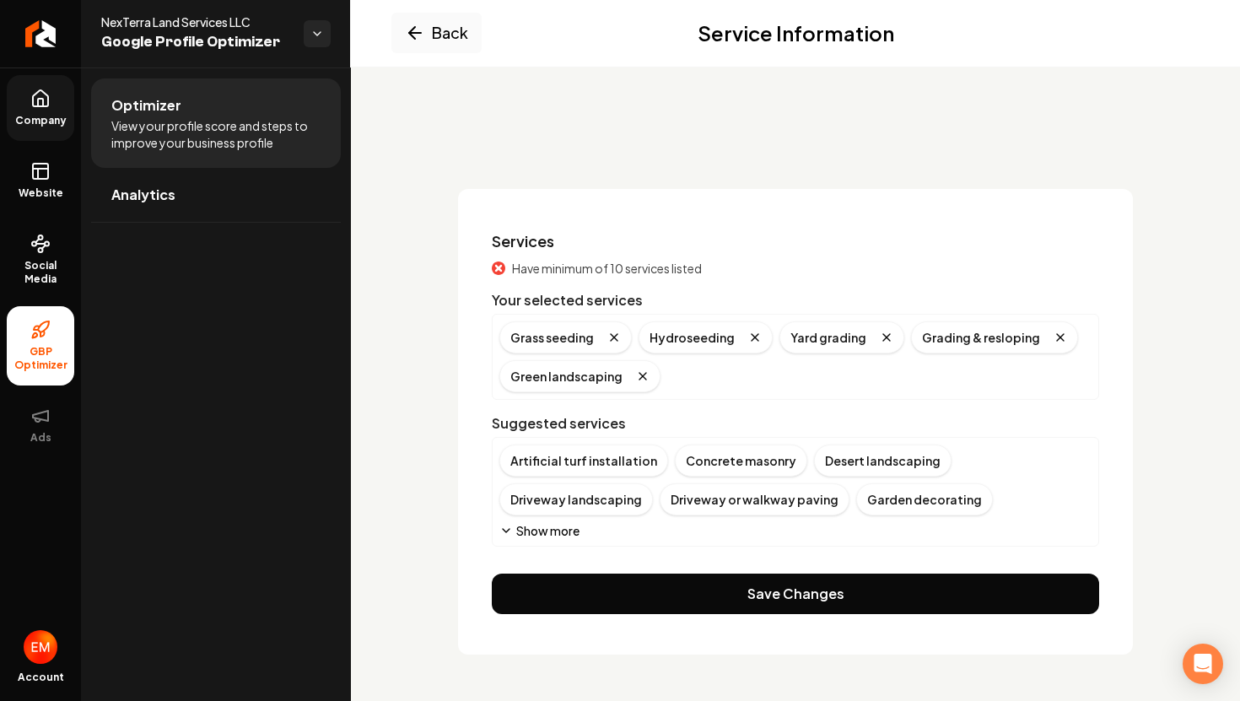
scroll to position [0, 0]
click at [436, 30] on button "Back" at bounding box center [436, 33] width 90 height 40
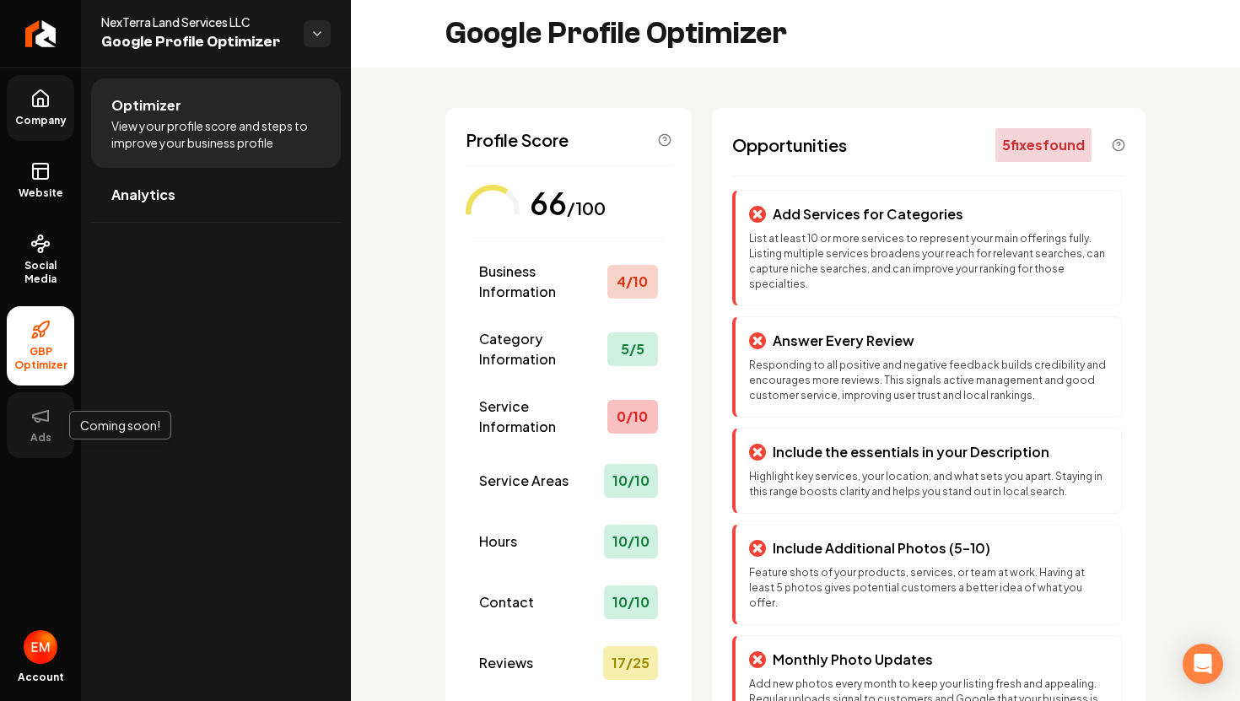
click at [36, 428] on button "Ads" at bounding box center [40, 425] width 67 height 66
click at [50, 433] on span "Ads" at bounding box center [41, 437] width 35 height 13
click at [27, 110] on link "Company" at bounding box center [40, 108] width 67 height 66
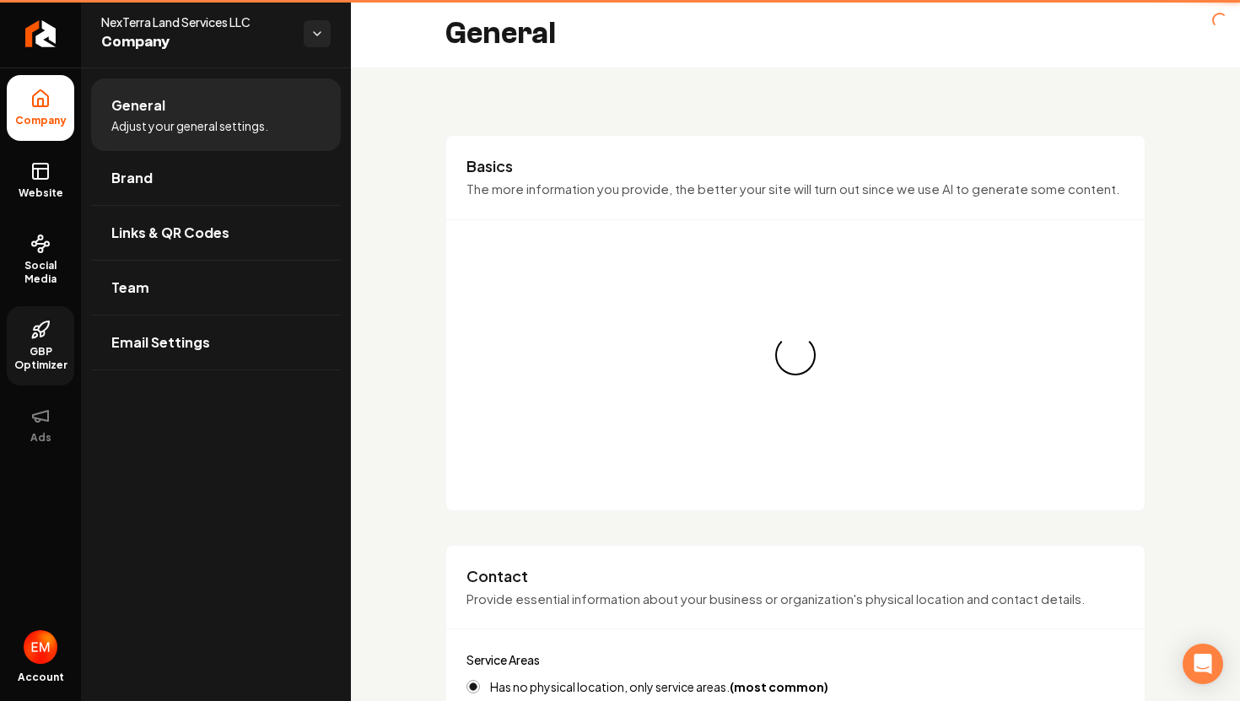
type input "(325) 575-2345"
type input "[PERSON_NAME][EMAIL_ADDRESS][DOMAIN_NAME]"
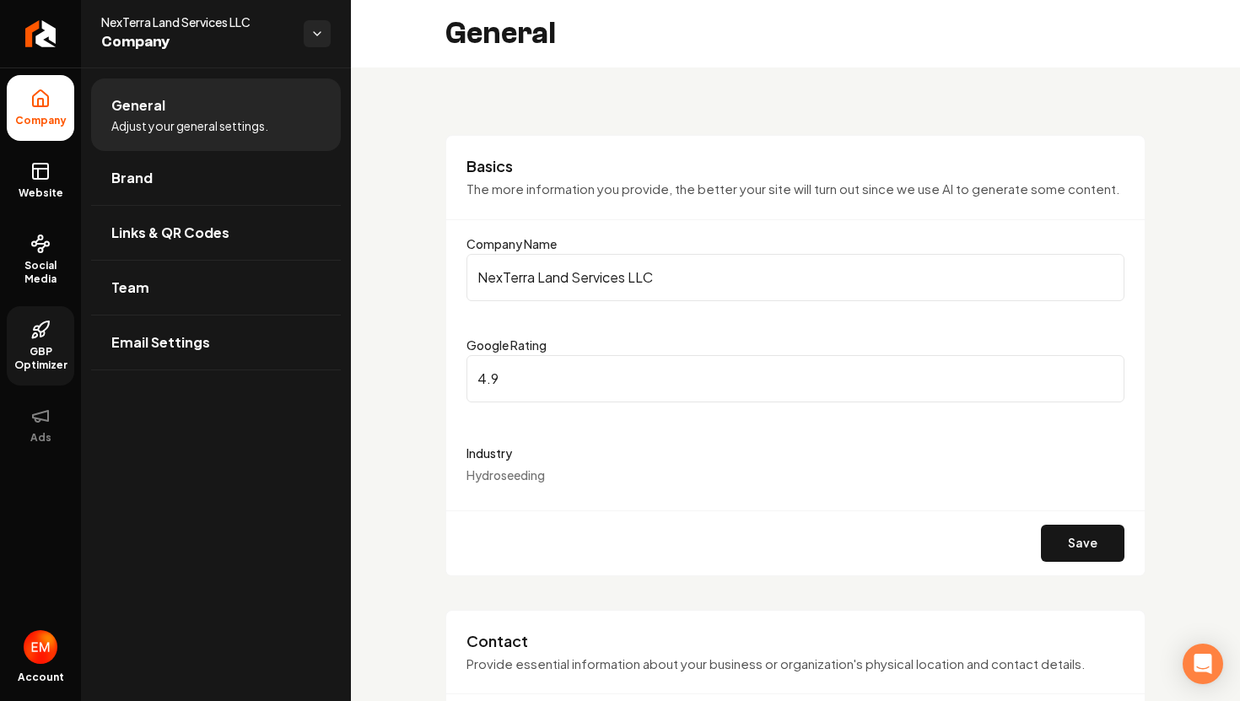
click at [235, 23] on span "NexTerra Land Services LLC" at bounding box center [195, 21] width 189 height 17
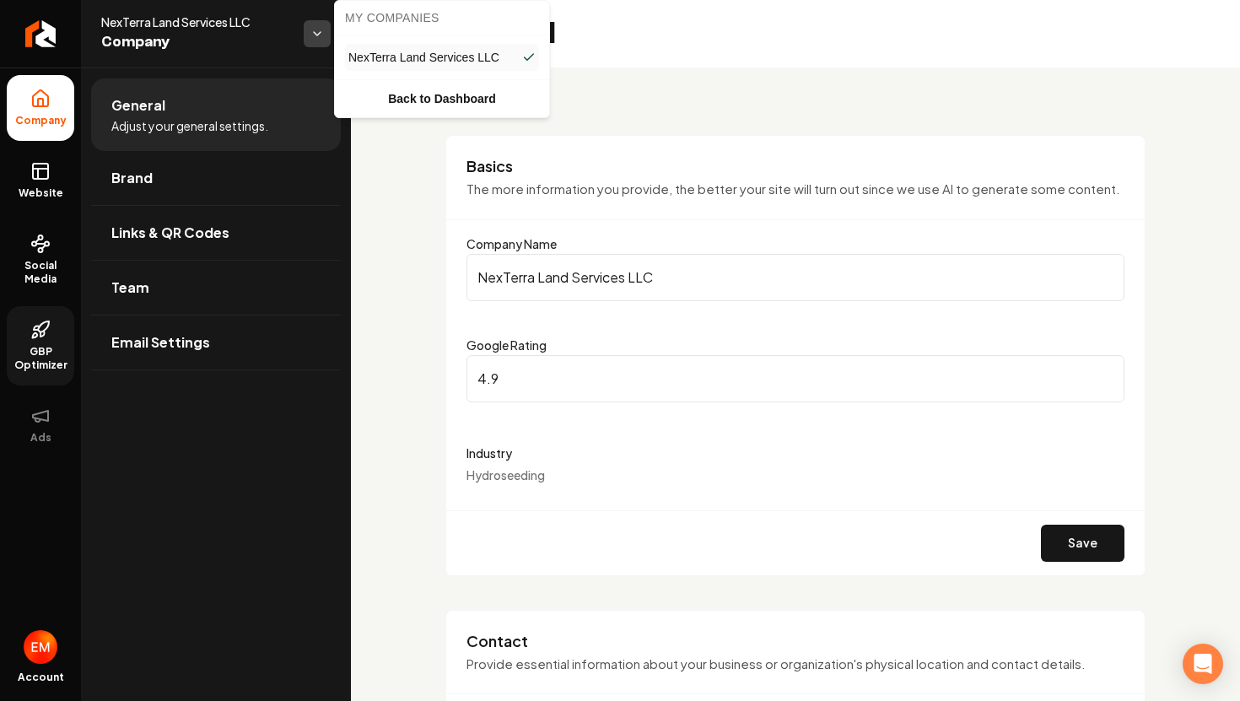
click at [320, 40] on html "Company Website Social Media GBP Optimizer Ads Account NexTerra Land Services L…" at bounding box center [620, 350] width 1240 height 701
click at [315, 40] on html "Company Website Social Media GBP Optimizer Ads Account NexTerra Land Services L…" at bounding box center [620, 350] width 1240 height 701
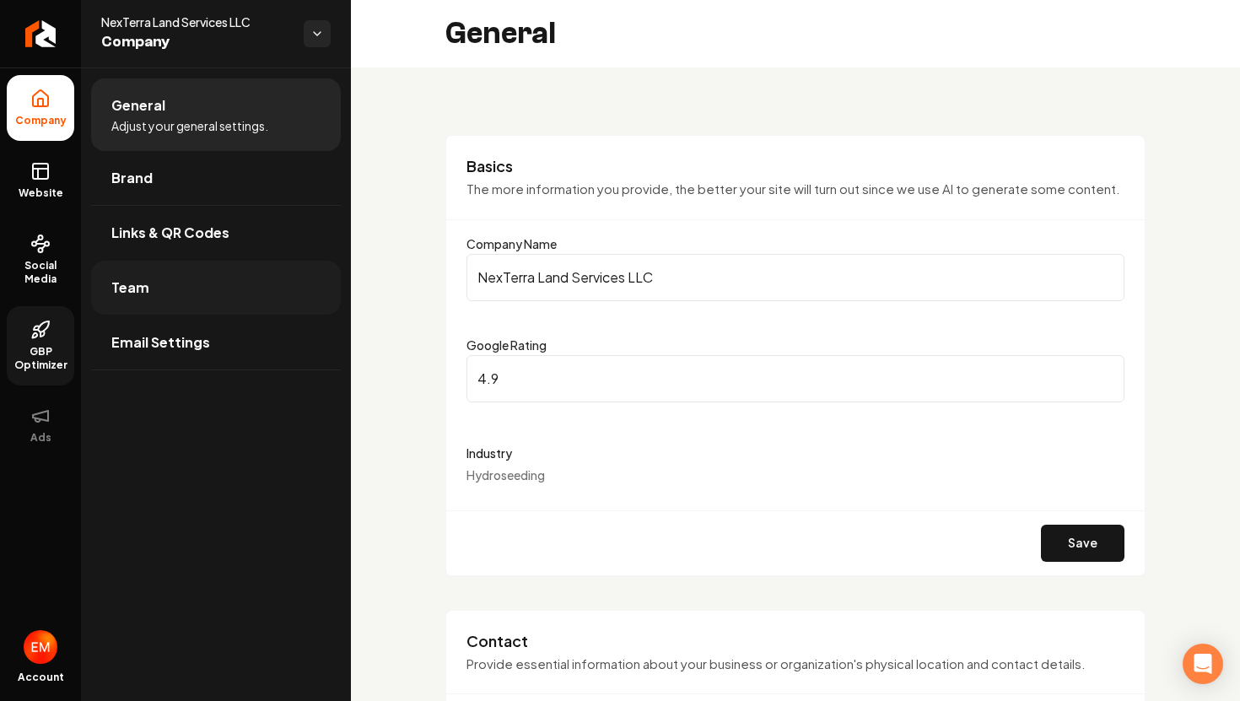
click at [202, 302] on link "Team" at bounding box center [216, 288] width 250 height 54
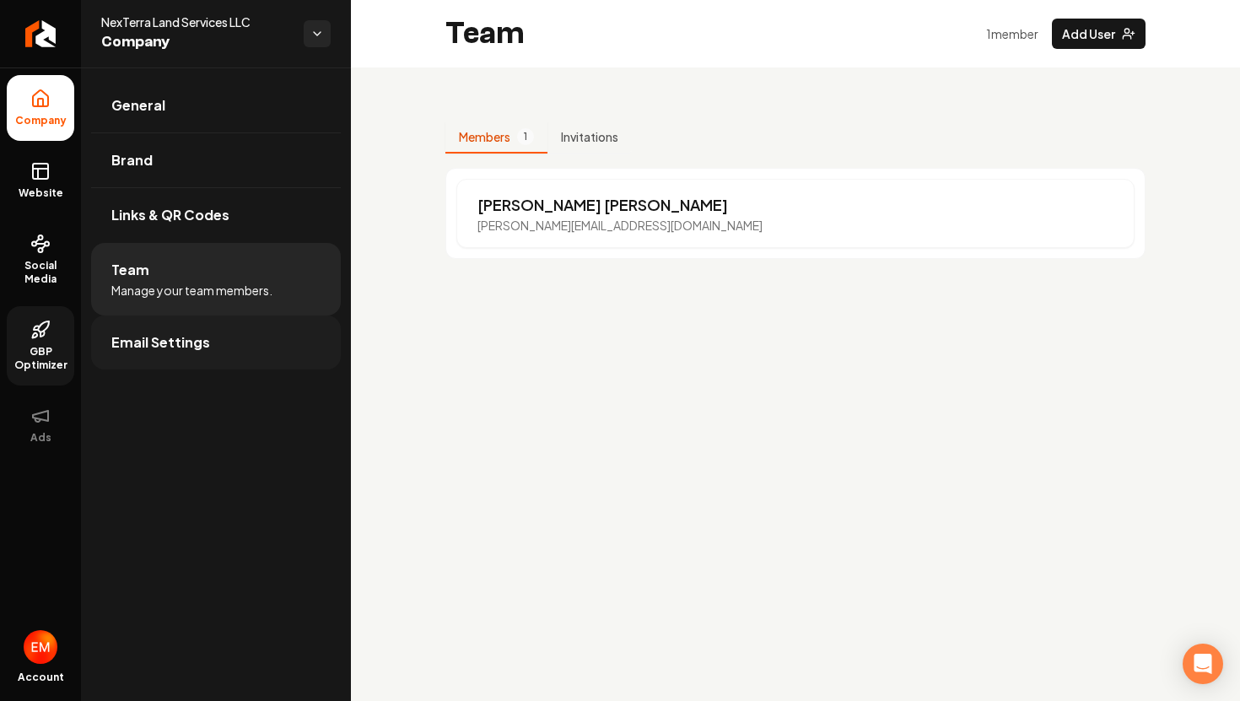
click at [201, 319] on link "Email Settings" at bounding box center [216, 342] width 250 height 54
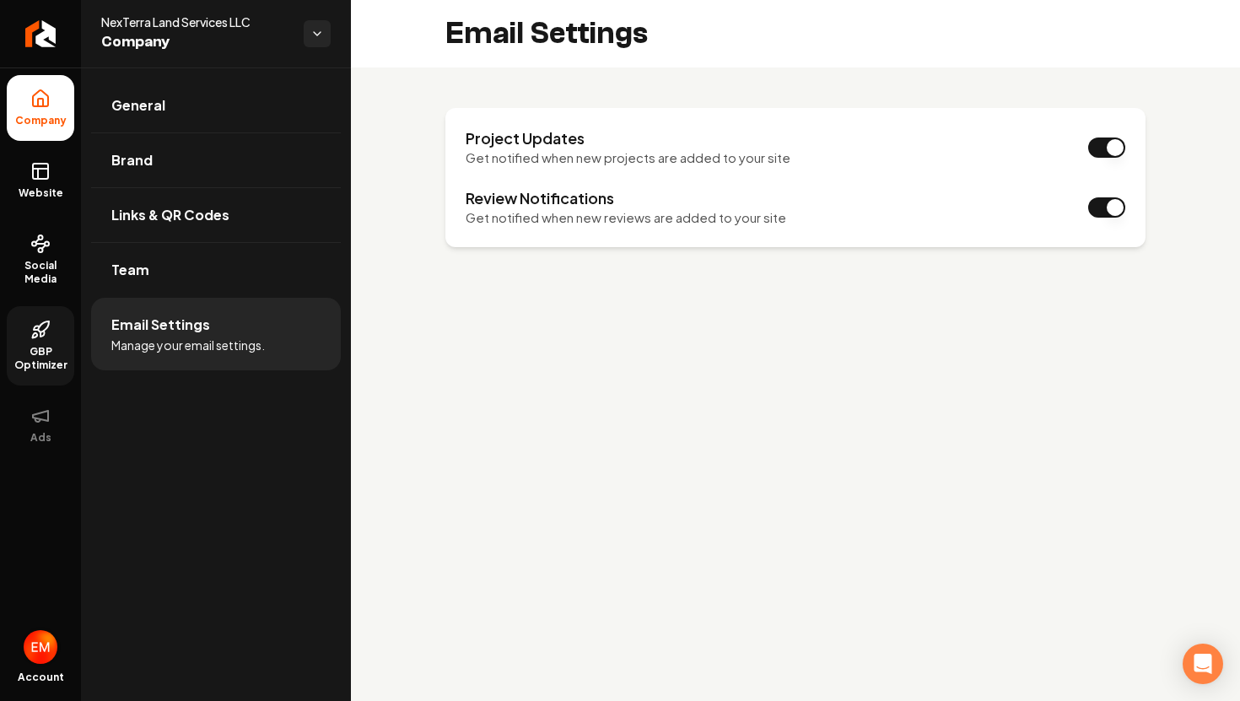
click at [33, 638] on img "Open user button" at bounding box center [41, 647] width 34 height 34
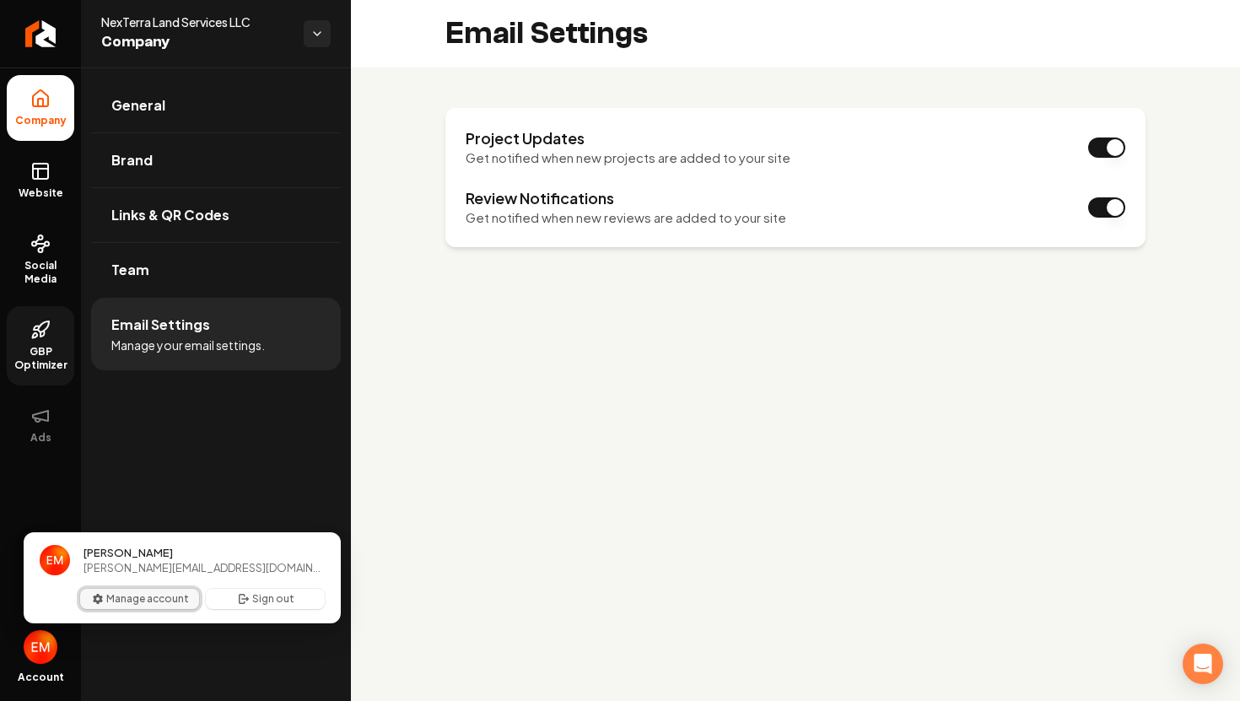
click at [154, 596] on button "Manage account" at bounding box center [139, 599] width 119 height 20
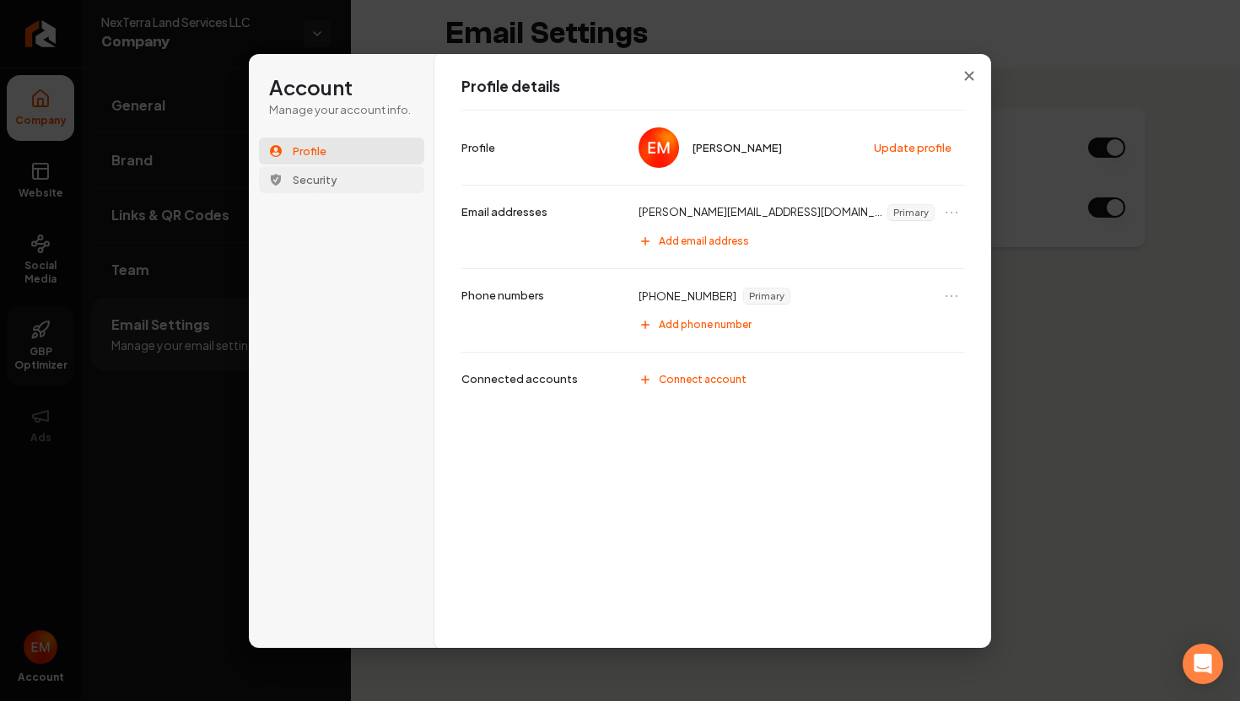
click at [377, 170] on button "Security" at bounding box center [341, 179] width 165 height 27
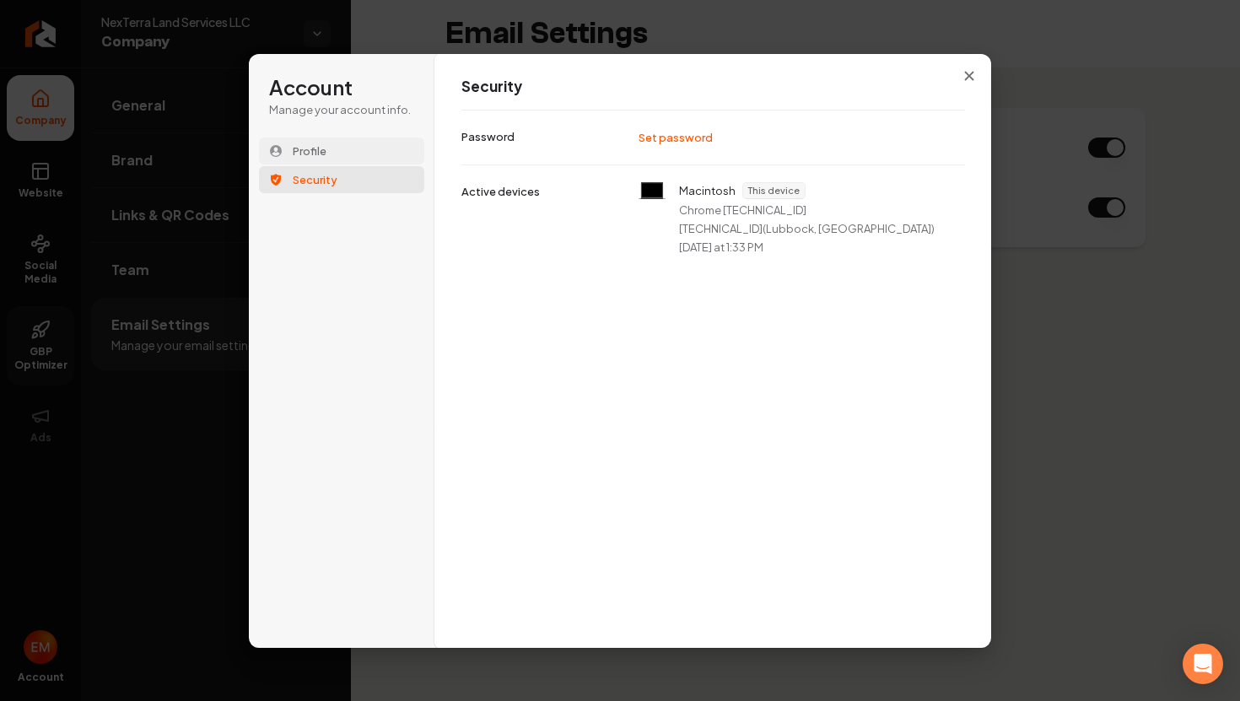
click at [378, 137] on button "Profile" at bounding box center [341, 150] width 165 height 27
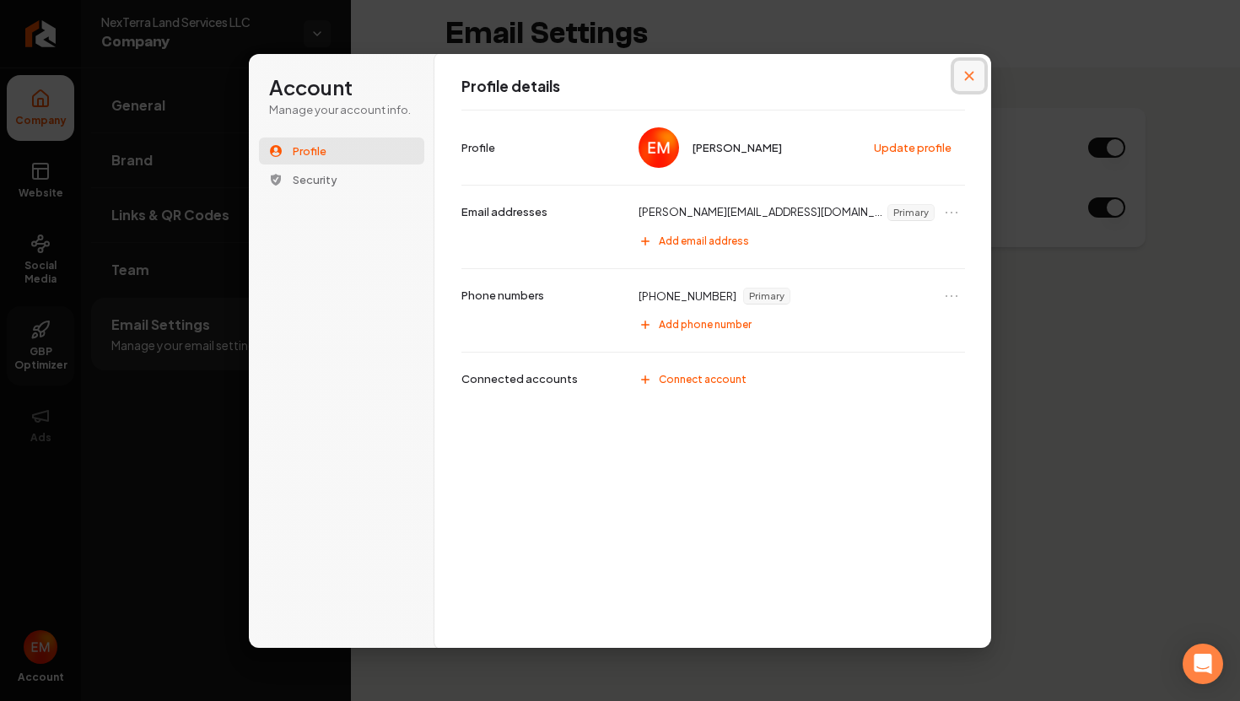
click at [963, 83] on button "Close modal" at bounding box center [969, 76] width 30 height 30
